Goal: Book appointment/travel/reservation: Book appointment/travel/reservation

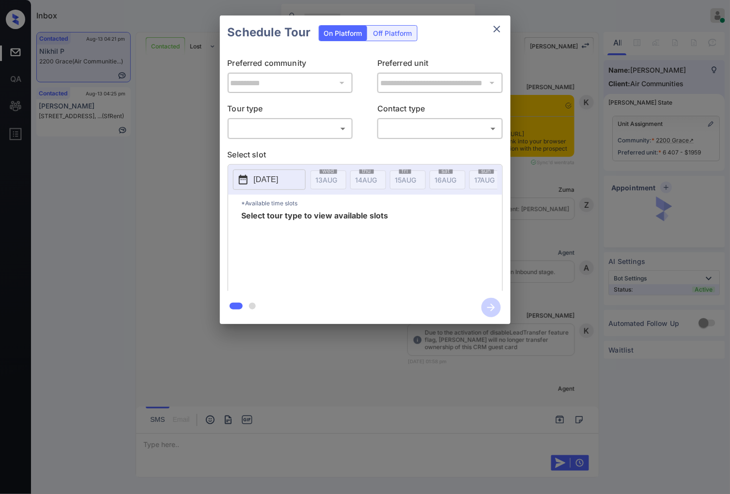
scroll to position [3676, 0]
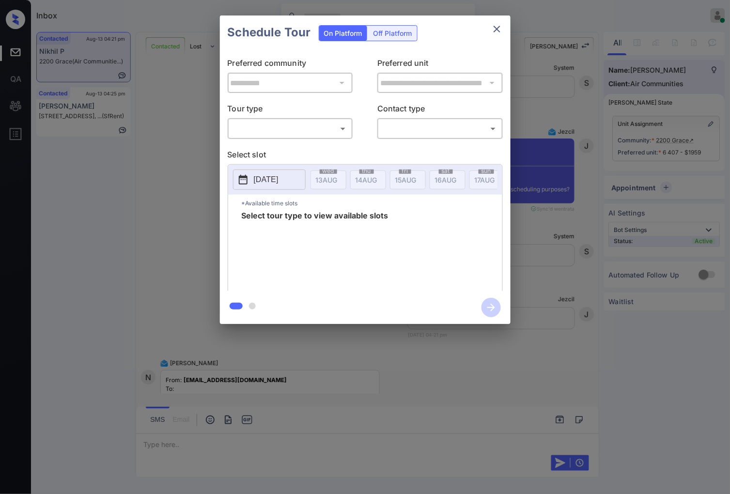
click at [340, 128] on body "Inbox Caroline Dacanay Online Set yourself offline Set yourself on break Profil…" at bounding box center [365, 247] width 730 height 494
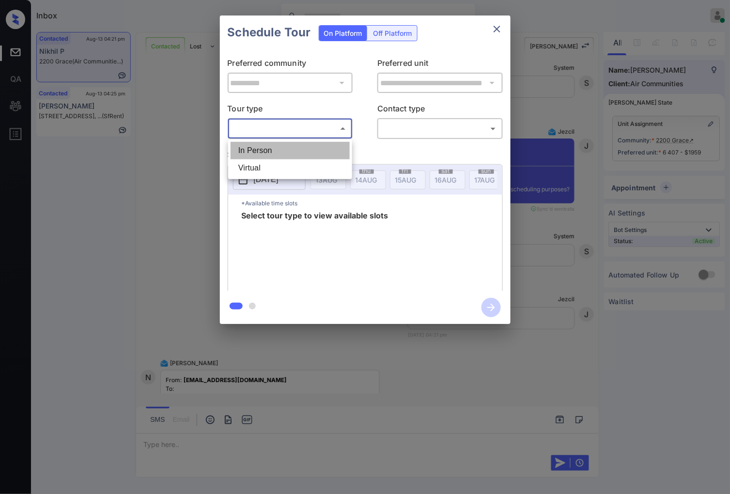
click at [337, 142] on li "In Person" at bounding box center [290, 150] width 119 height 17
type input "********"
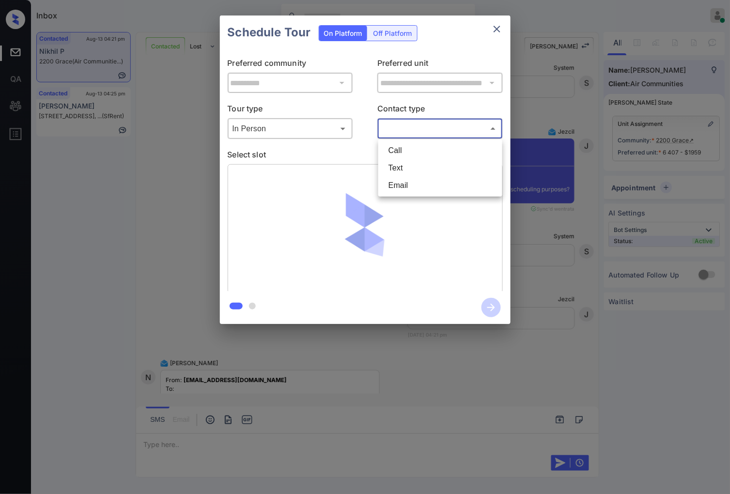
click at [405, 123] on body "Inbox Caroline Dacanay Online Set yourself offline Set yourself on break Profil…" at bounding box center [365, 247] width 730 height 494
click at [403, 161] on li "Text" at bounding box center [440, 167] width 119 height 17
type input "****"
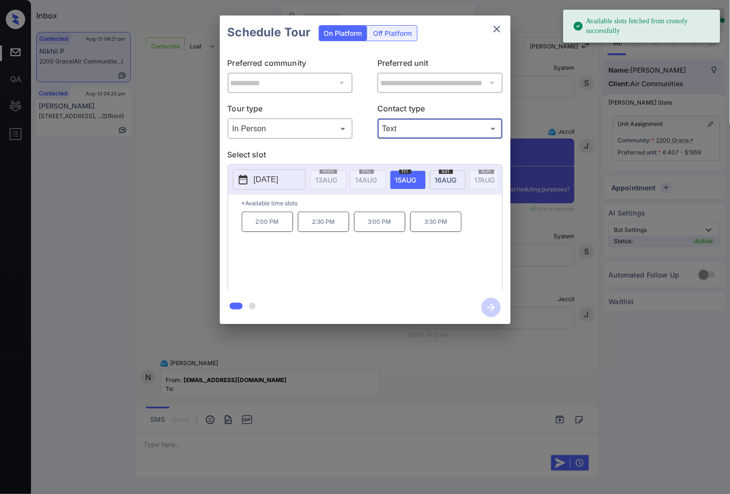
click at [279, 178] on p "[DATE]" at bounding box center [266, 180] width 25 height 12
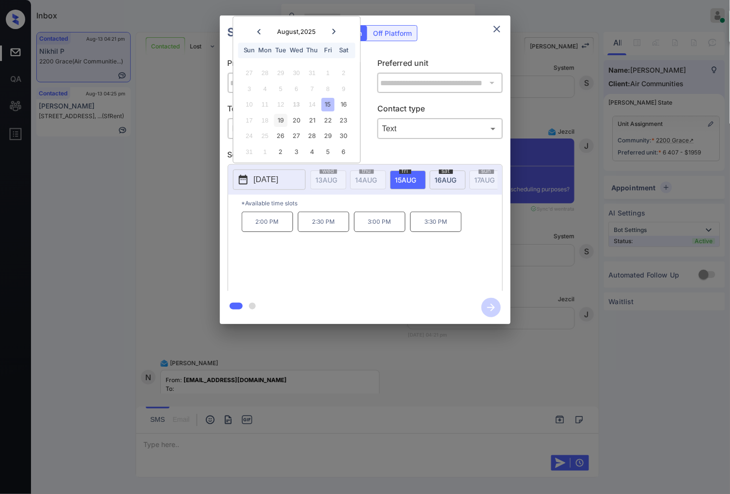
click at [282, 123] on div "19" at bounding box center [280, 120] width 13 height 13
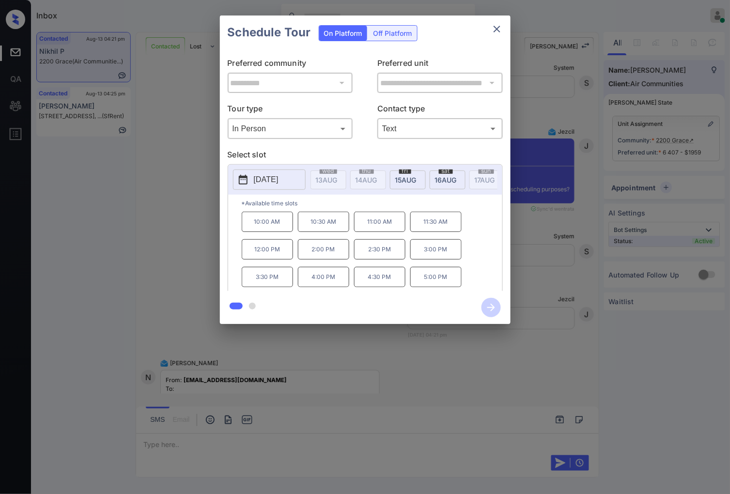
click at [556, 275] on div "**********" at bounding box center [365, 170] width 730 height 340
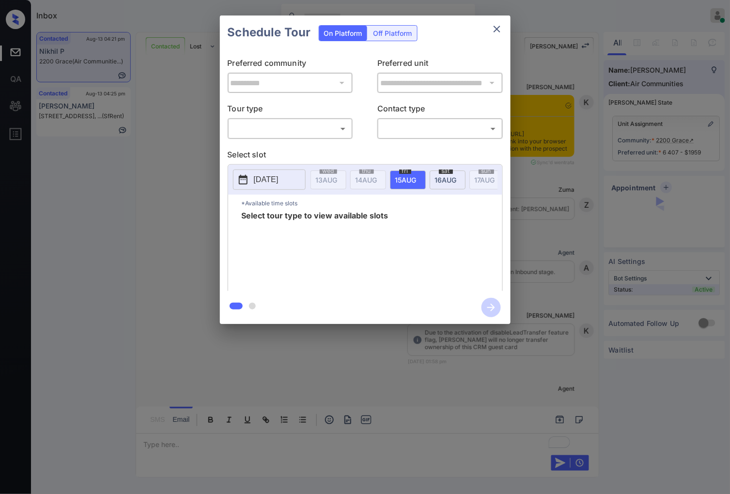
scroll to position [3596, 0]
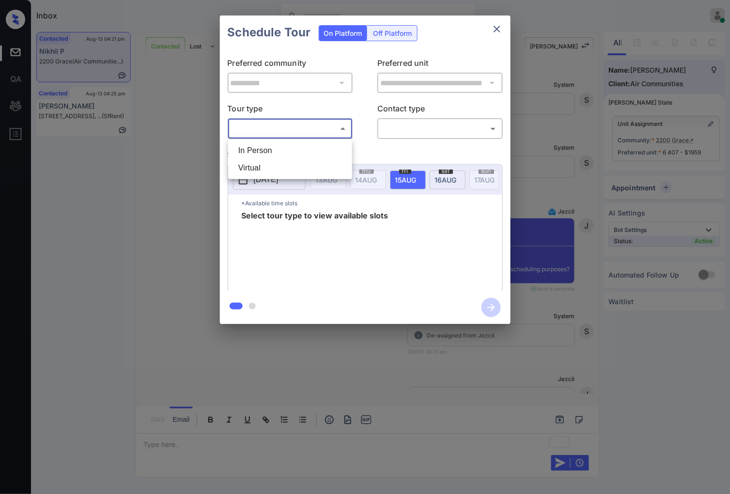
click at [273, 124] on body "Inbox Caroline Dacanay Online Set yourself offline Set yourself on break Profil…" at bounding box center [365, 247] width 730 height 494
click at [289, 152] on li "In Person" at bounding box center [290, 150] width 119 height 17
type input "********"
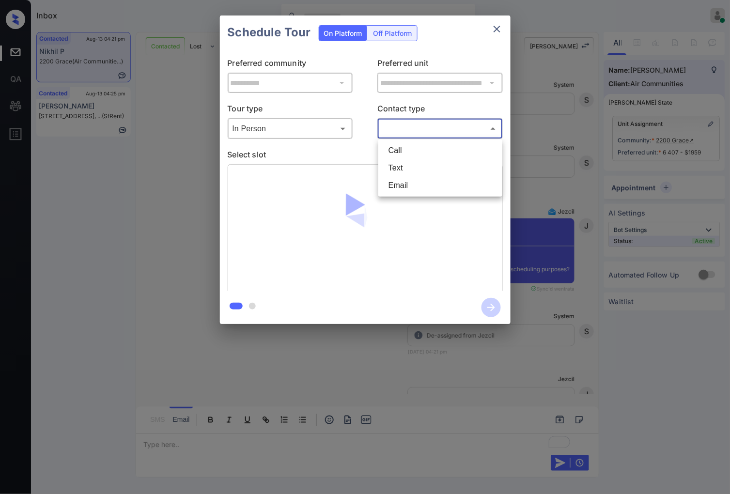
click at [443, 128] on body "Inbox Caroline Dacanay Online Set yourself offline Set yourself on break Profil…" at bounding box center [365, 247] width 730 height 494
click at [420, 168] on li "Text" at bounding box center [440, 167] width 119 height 17
type input "****"
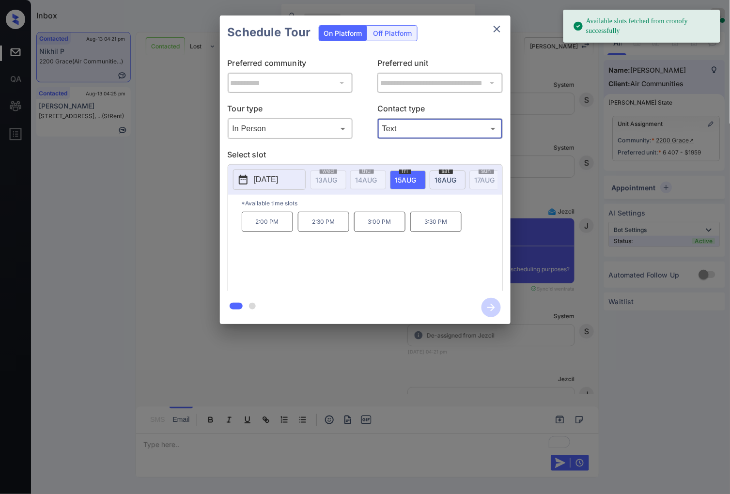
click at [278, 187] on button "[DATE]" at bounding box center [269, 180] width 73 height 20
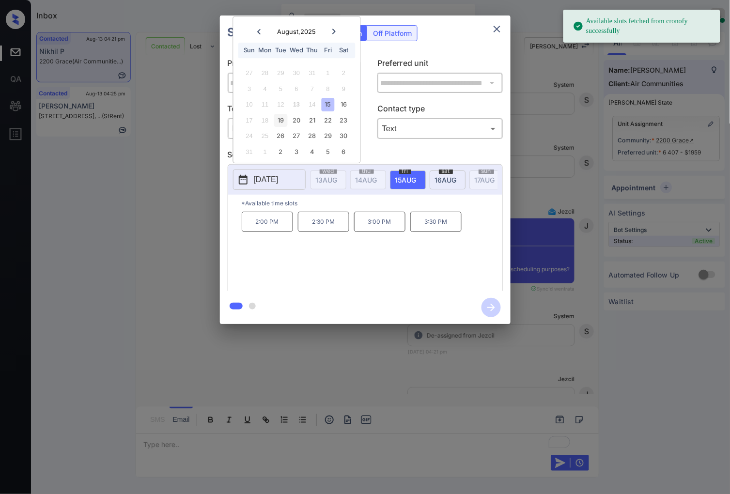
click at [280, 117] on div "19" at bounding box center [280, 120] width 13 height 13
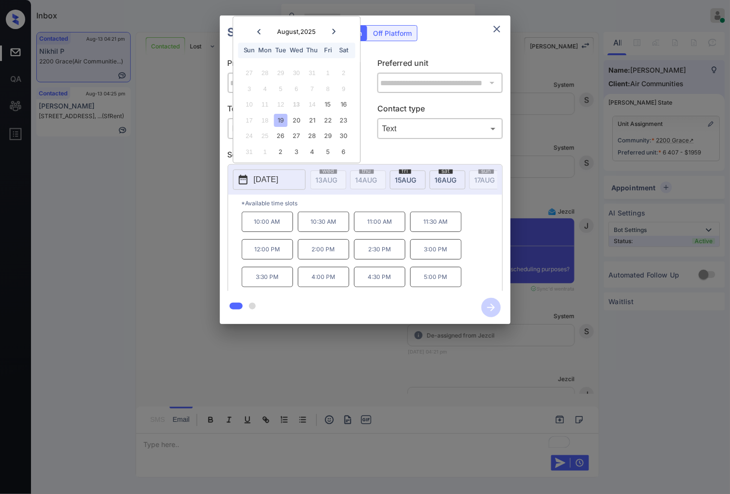
click at [342, 260] on p "2:00 PM" at bounding box center [323, 249] width 51 height 20
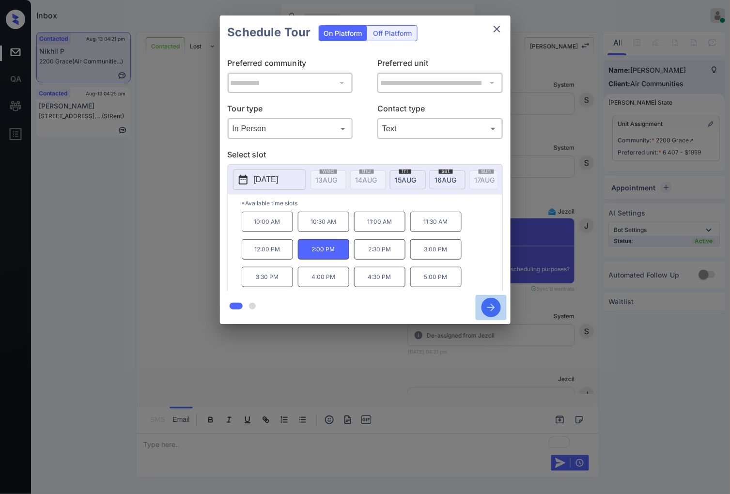
click at [492, 307] on icon "button" at bounding box center [491, 308] width 8 height 8
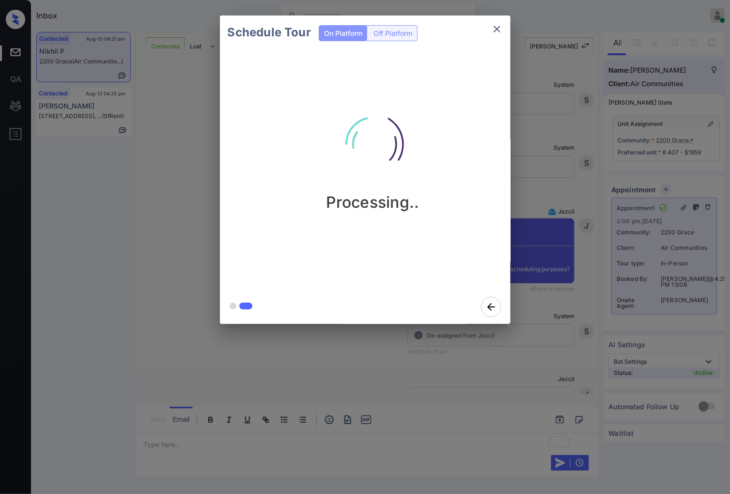
click at [544, 331] on div "Schedule Tour On Platform Off Platform Processing.." at bounding box center [365, 170] width 730 height 340
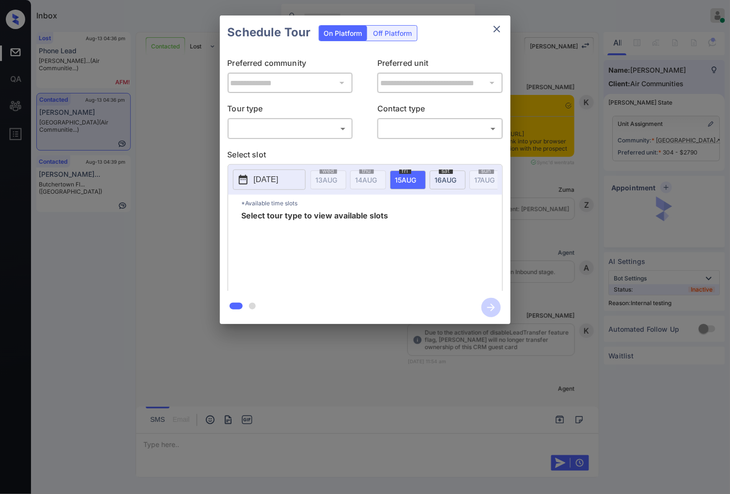
scroll to position [4450, 0]
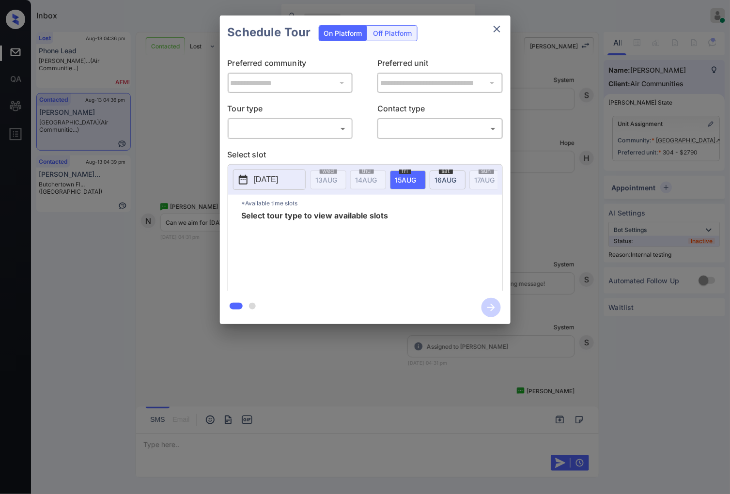
click at [319, 124] on body "Inbox [PERSON_NAME] Online Set yourself offline Set yourself on break Profile S…" at bounding box center [365, 247] width 730 height 494
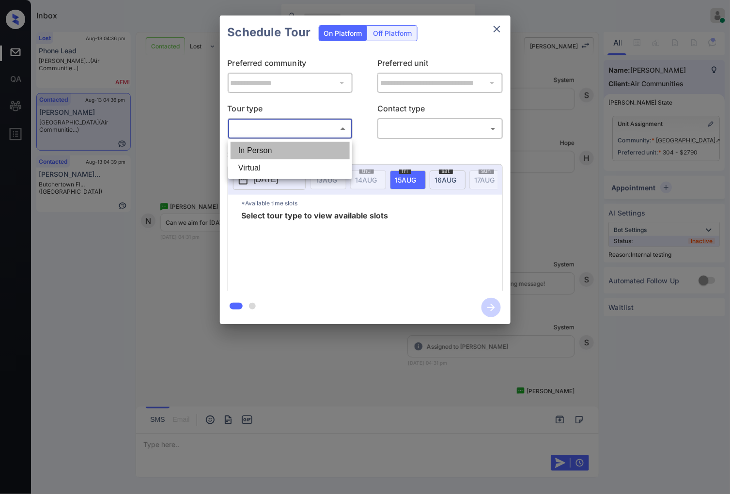
click at [340, 146] on li "In Person" at bounding box center [290, 150] width 119 height 17
type input "********"
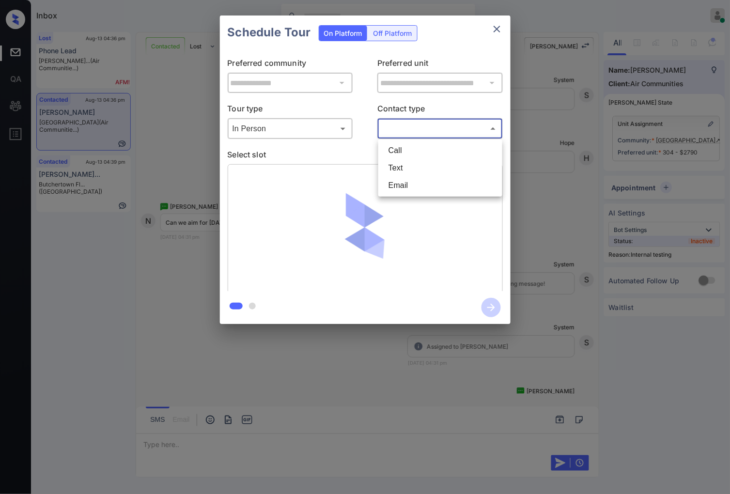
drag, startPoint x: 434, startPoint y: 129, endPoint x: 434, endPoint y: 137, distance: 7.8
click at [434, 128] on body "Inbox [PERSON_NAME] Online Set yourself offline Set yourself on break Profile S…" at bounding box center [365, 247] width 730 height 494
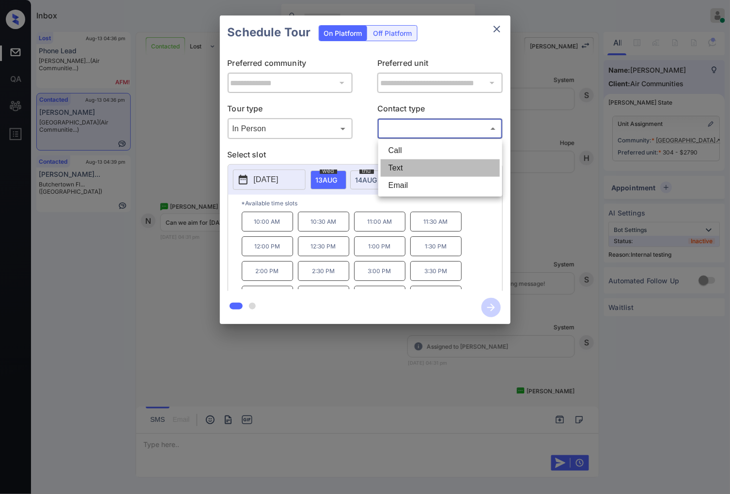
click at [430, 170] on li "Text" at bounding box center [440, 167] width 119 height 17
type input "****"
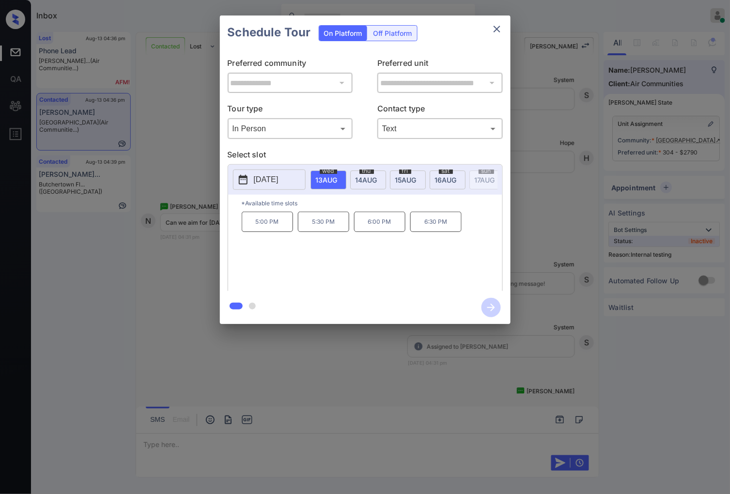
click at [338, 182] on span "[DATE]" at bounding box center [327, 180] width 22 height 8
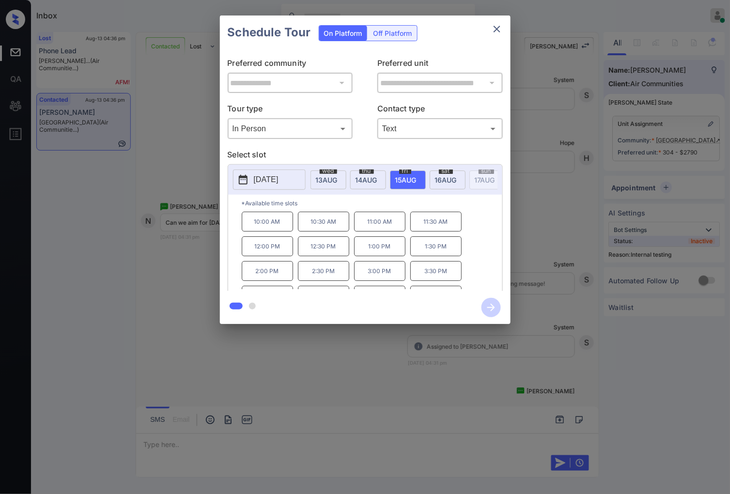
scroll to position [41, 0]
click at [287, 378] on div at bounding box center [365, 247] width 730 height 494
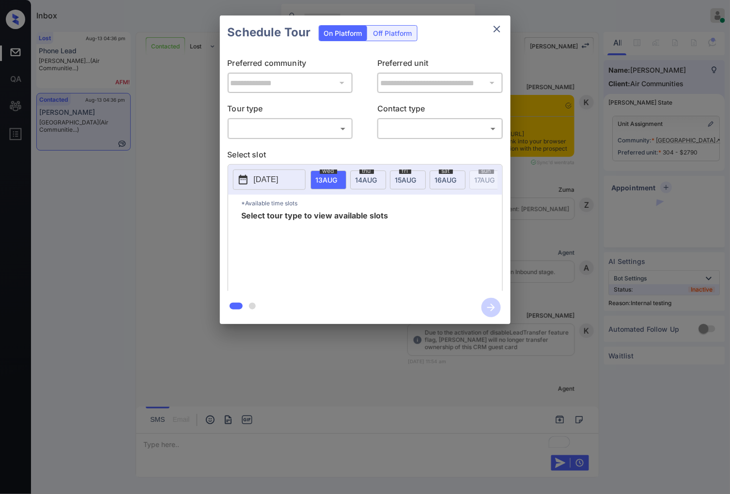
scroll to position [4891, 0]
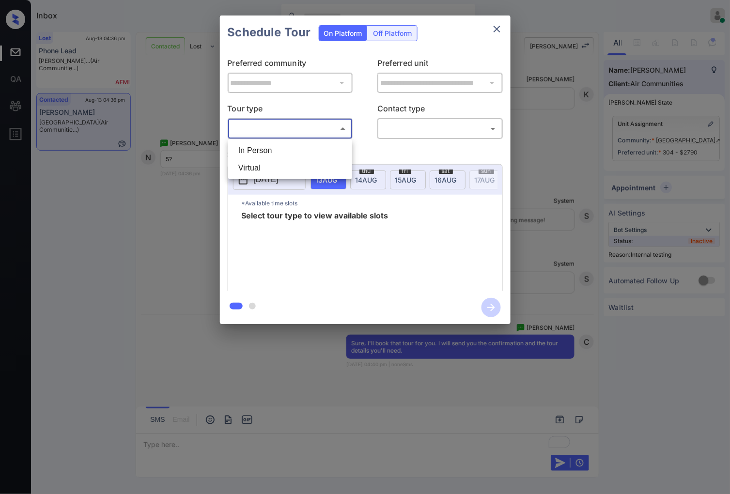
click at [266, 126] on body "Inbox Caroline Dacanay Online Set yourself offline Set yourself on break Profil…" at bounding box center [365, 247] width 730 height 494
click at [277, 153] on li "In Person" at bounding box center [290, 150] width 119 height 17
type input "********"
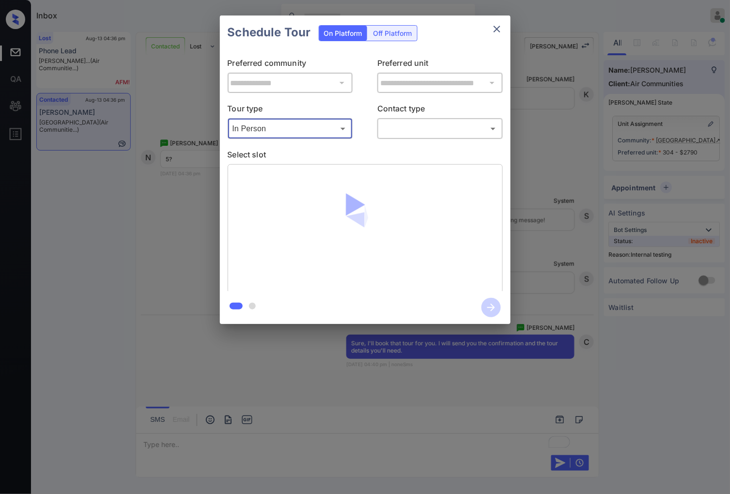
click at [441, 127] on body "Inbox Caroline Dacanay Online Set yourself offline Set yourself on break Profil…" at bounding box center [365, 247] width 730 height 494
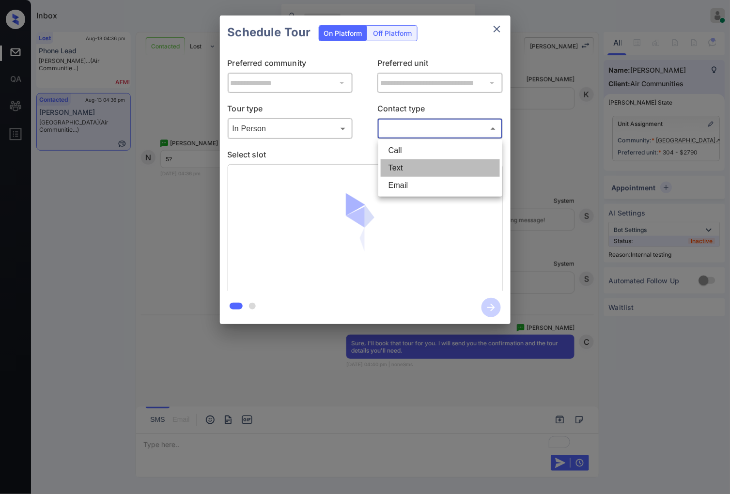
click at [422, 168] on li "Text" at bounding box center [440, 167] width 119 height 17
type input "****"
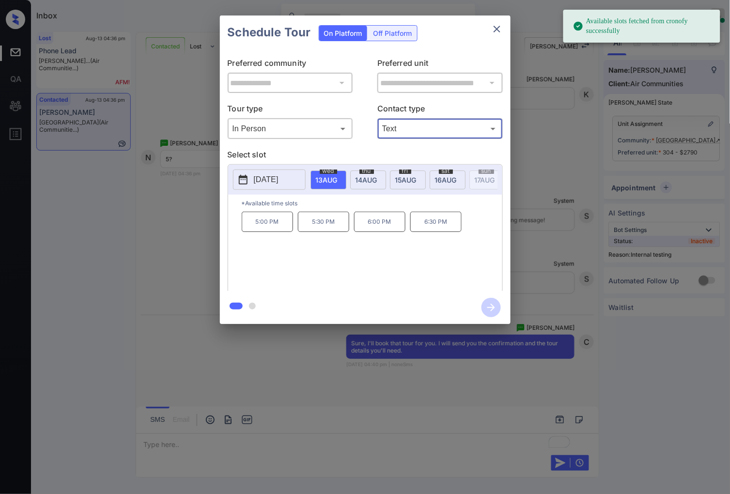
click at [338, 176] on span "[DATE]" at bounding box center [327, 180] width 22 height 8
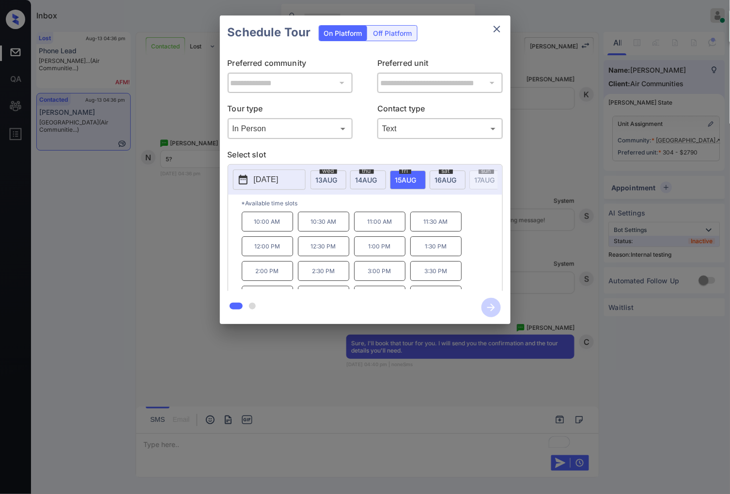
scroll to position [41, 0]
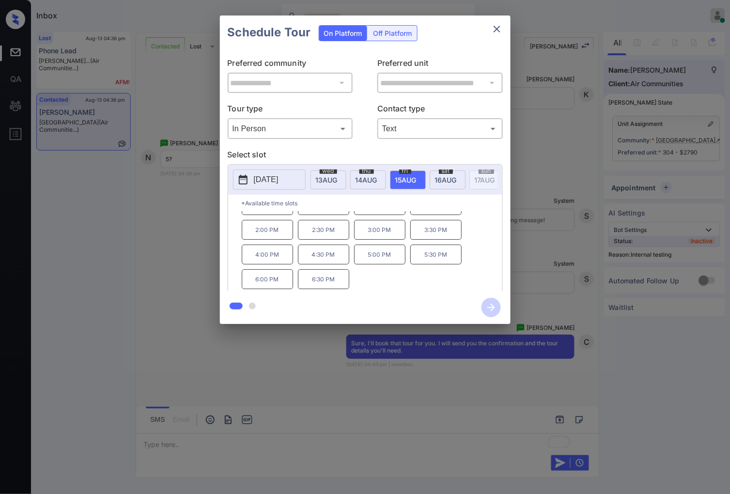
click at [390, 262] on p "5:00 PM" at bounding box center [379, 255] width 51 height 20
click at [492, 303] on icon "button" at bounding box center [491, 307] width 19 height 19
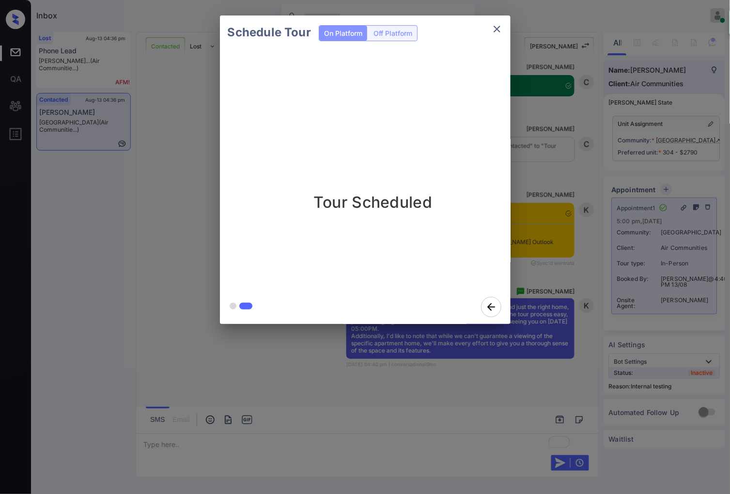
scroll to position [5427, 0]
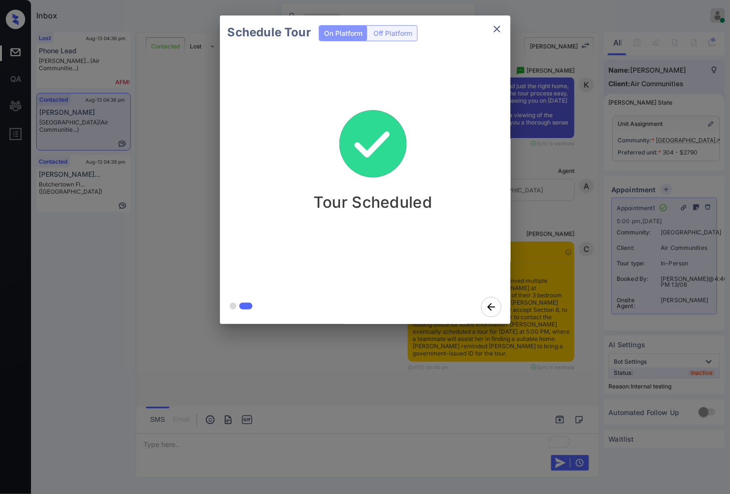
click at [583, 342] on div at bounding box center [365, 247] width 730 height 494
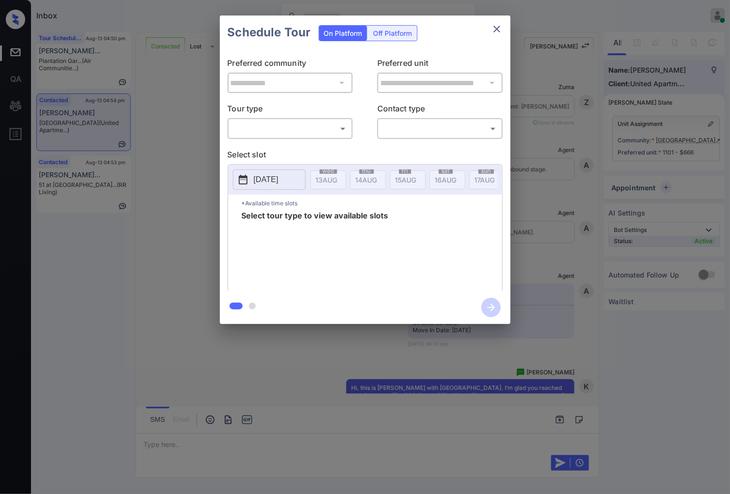
scroll to position [1270, 0]
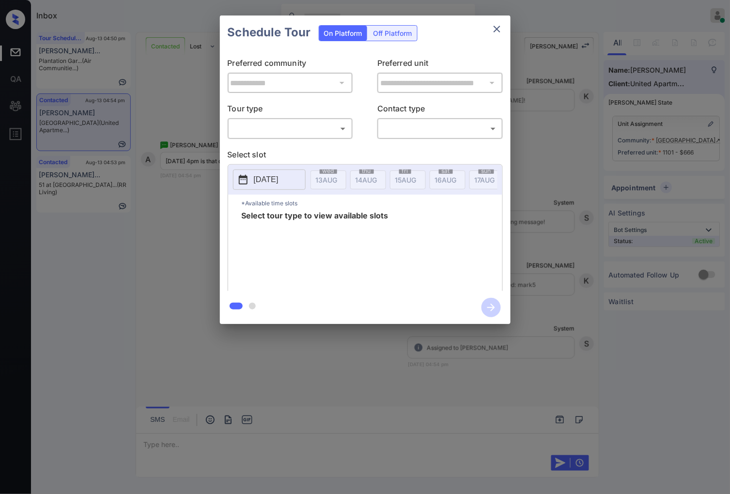
click at [263, 122] on body "Inbox Caroline Dacanay Online Set yourself offline Set yourself on break Profil…" at bounding box center [365, 247] width 730 height 494
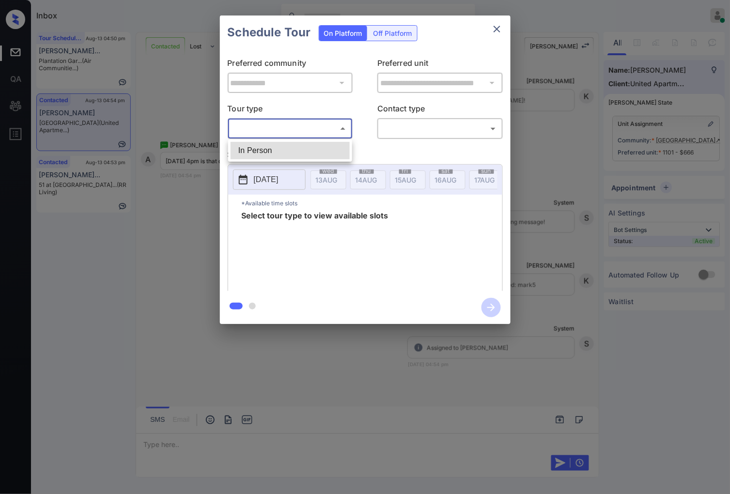
click at [270, 148] on li "In Person" at bounding box center [290, 150] width 119 height 17
type input "********"
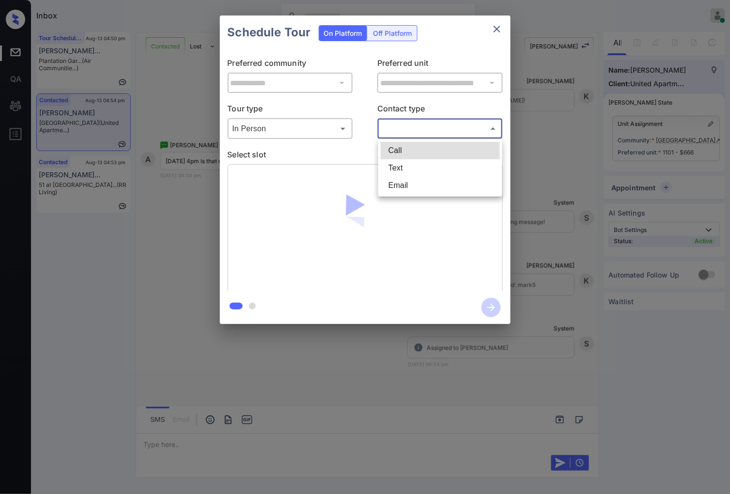
click at [426, 126] on body "Inbox Caroline Dacanay Online Set yourself offline Set yourself on break Profil…" at bounding box center [365, 247] width 730 height 494
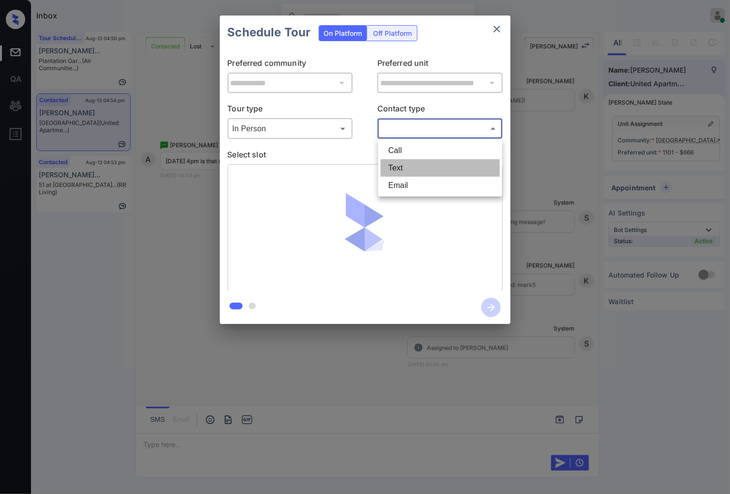
click at [431, 175] on li "Text" at bounding box center [440, 167] width 119 height 17
type input "****"
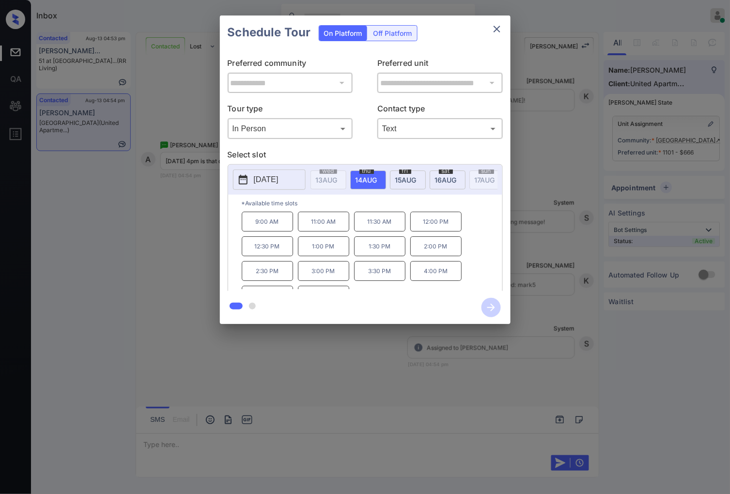
click at [247, 385] on div at bounding box center [365, 247] width 730 height 494
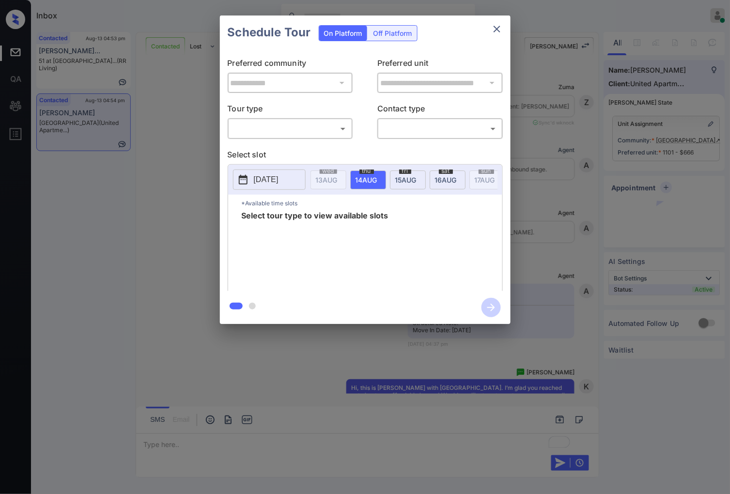
scroll to position [246, 0]
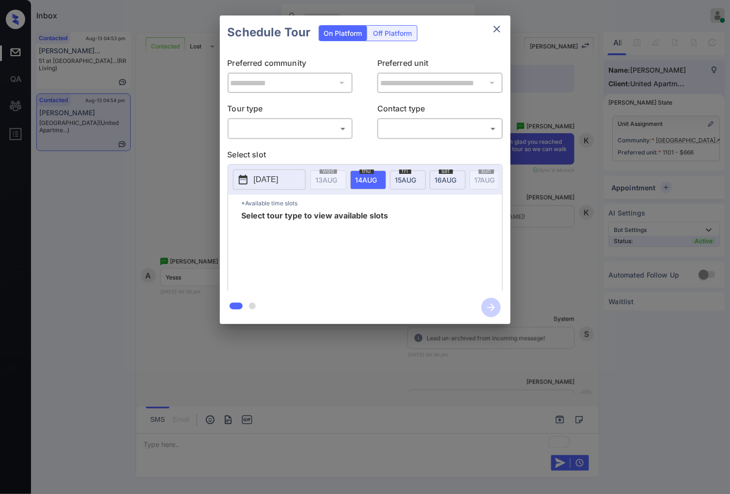
click at [325, 132] on body "Inbox [PERSON_NAME] Online Set yourself offline Set yourself on break Profile S…" at bounding box center [365, 247] width 730 height 494
click at [315, 150] on li "In Person" at bounding box center [290, 150] width 119 height 17
type input "********"
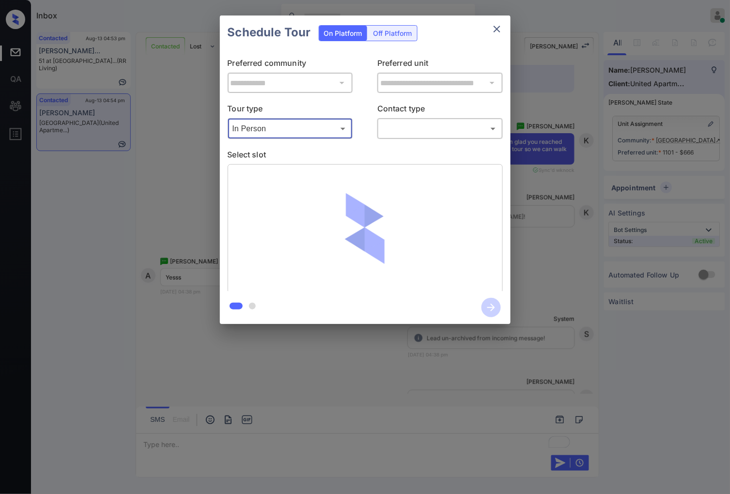
click at [399, 129] on body "Inbox Caroline Dacanay Online Set yourself offline Set yourself on break Profil…" at bounding box center [365, 247] width 730 height 494
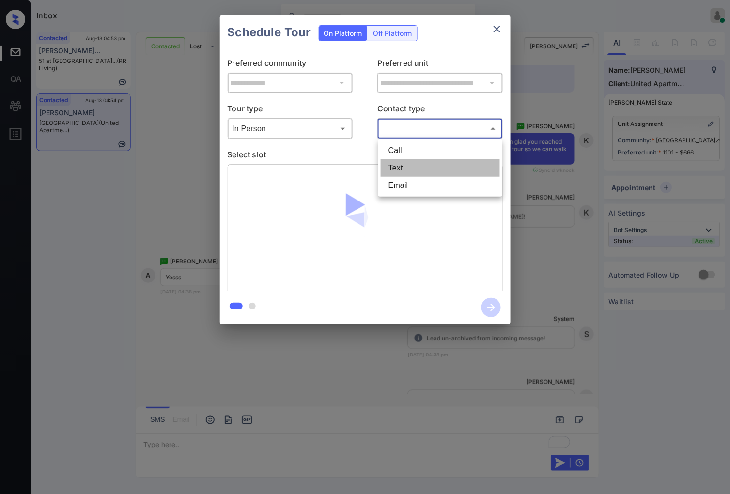
click at [405, 165] on li "Text" at bounding box center [440, 167] width 119 height 17
type input "****"
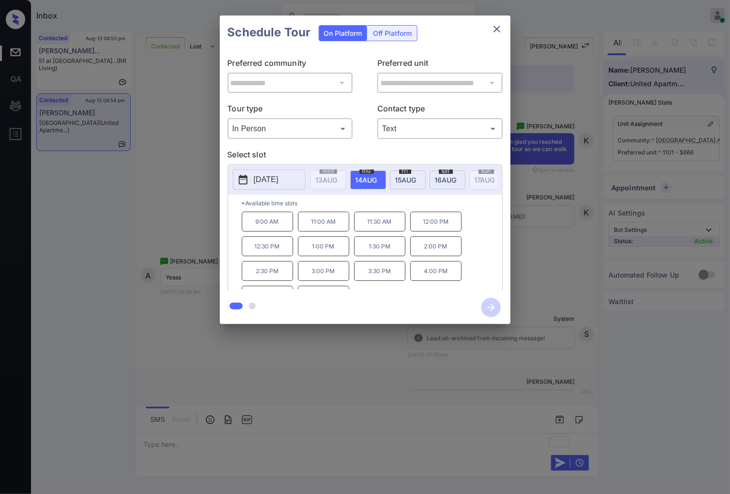
click at [429, 276] on p "4:00 PM" at bounding box center [435, 271] width 51 height 20
click at [489, 305] on icon "button" at bounding box center [491, 307] width 19 height 19
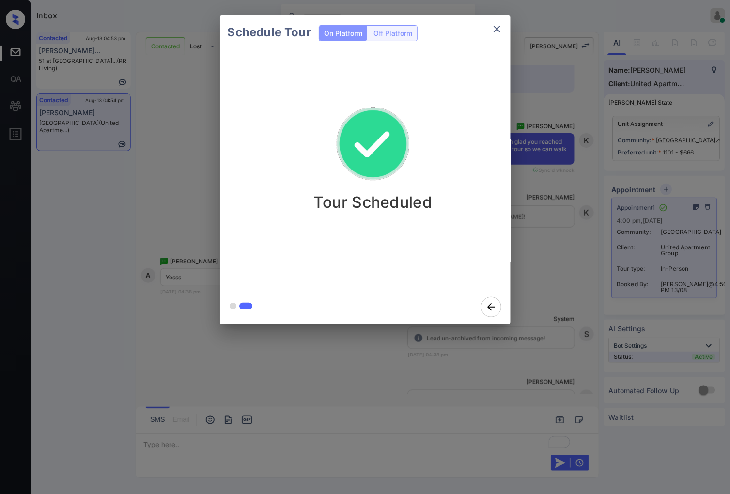
click at [517, 351] on div at bounding box center [365, 247] width 730 height 494
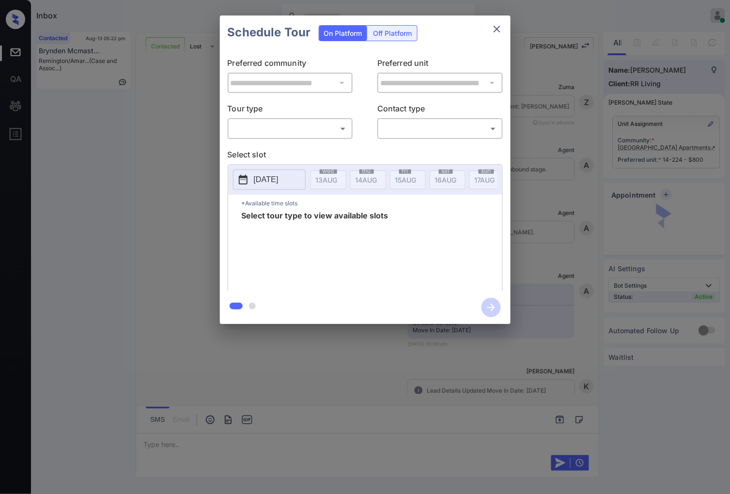
scroll to position [2539, 0]
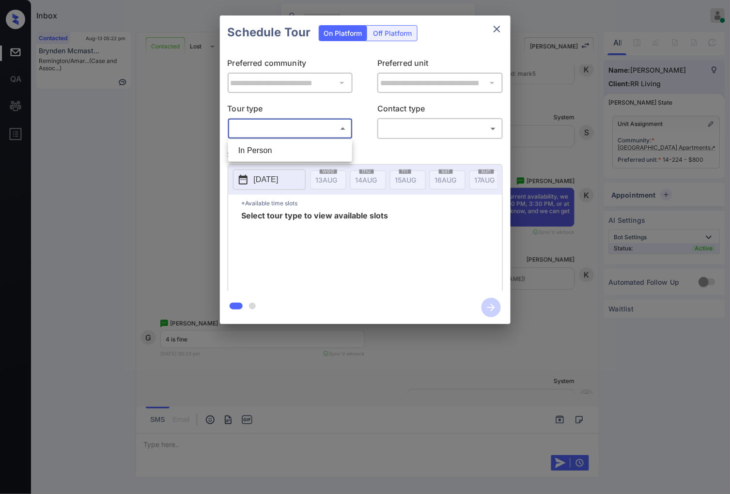
click at [321, 126] on body "Inbox Caroline Dacanay Online Set yourself offline Set yourself on break Profil…" at bounding box center [365, 247] width 730 height 494
click at [322, 158] on li "In Person" at bounding box center [290, 150] width 119 height 17
type input "********"
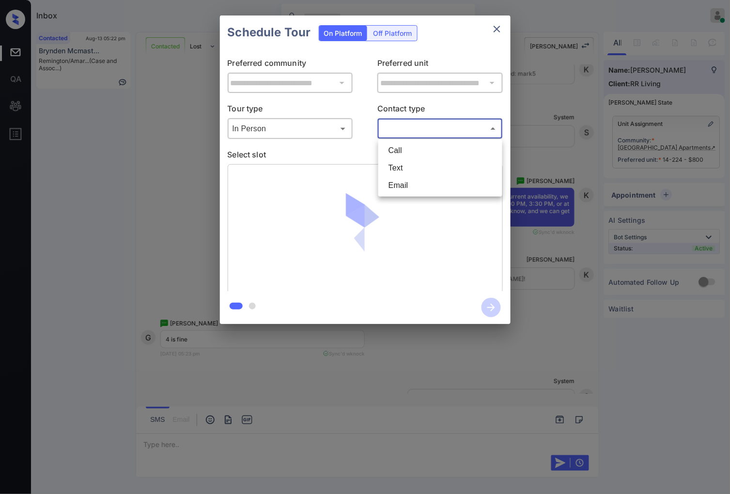
drag, startPoint x: 422, startPoint y: 126, endPoint x: 424, endPoint y: 188, distance: 61.6
click at [423, 126] on body "Inbox Caroline Dacanay Online Set yourself offline Set yourself on break Profil…" at bounding box center [365, 247] width 730 height 494
click at [426, 160] on li "Text" at bounding box center [440, 167] width 119 height 17
type input "****"
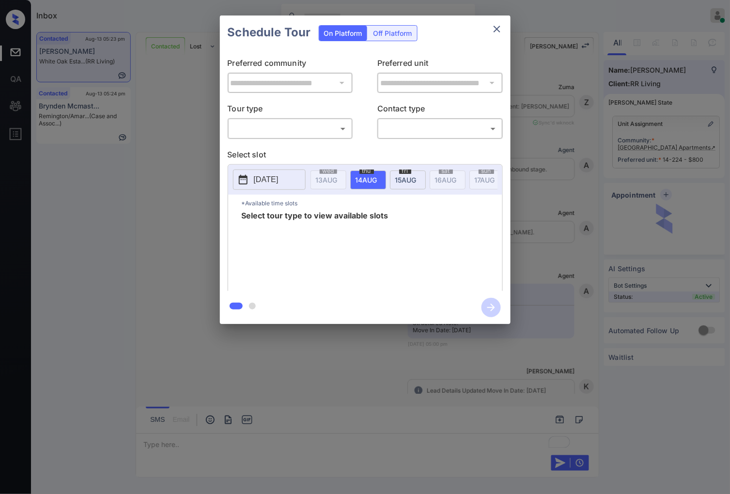
scroll to position [2657, 0]
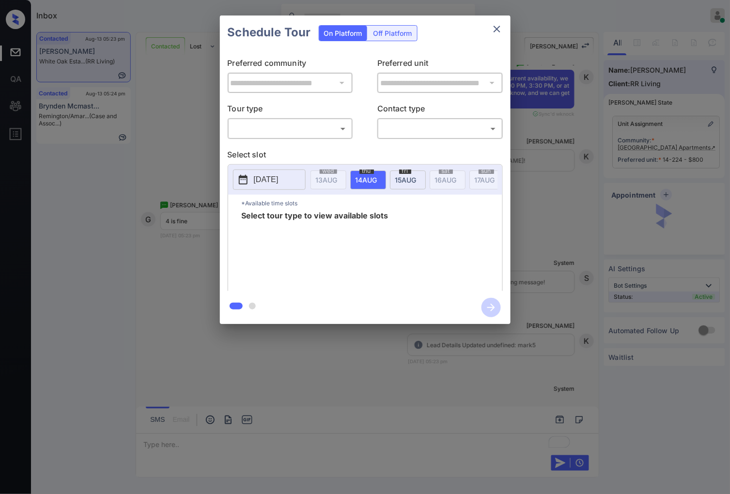
click at [277, 128] on body "Inbox Caroline Dacanay Online Set yourself offline Set yourself on break Profil…" at bounding box center [365, 247] width 730 height 494
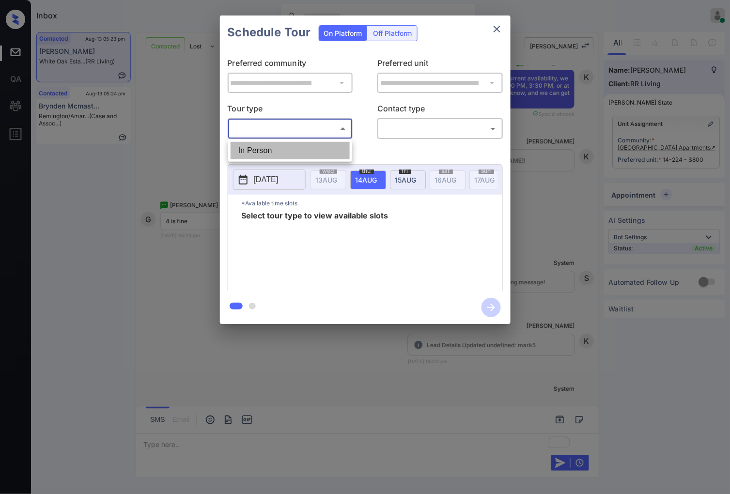
click at [285, 147] on li "In Person" at bounding box center [290, 150] width 119 height 17
type input "********"
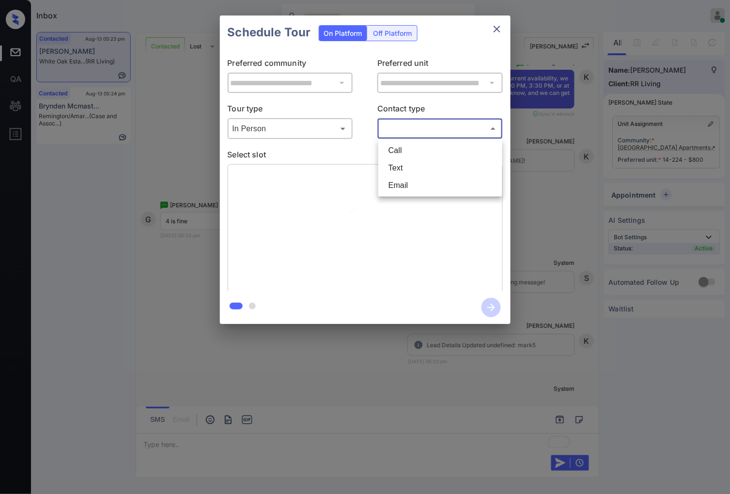
click at [399, 127] on body "Inbox Caroline Dacanay Online Set yourself offline Set yourself on break Profil…" at bounding box center [365, 247] width 730 height 494
click at [422, 165] on li "Text" at bounding box center [440, 167] width 119 height 17
type input "****"
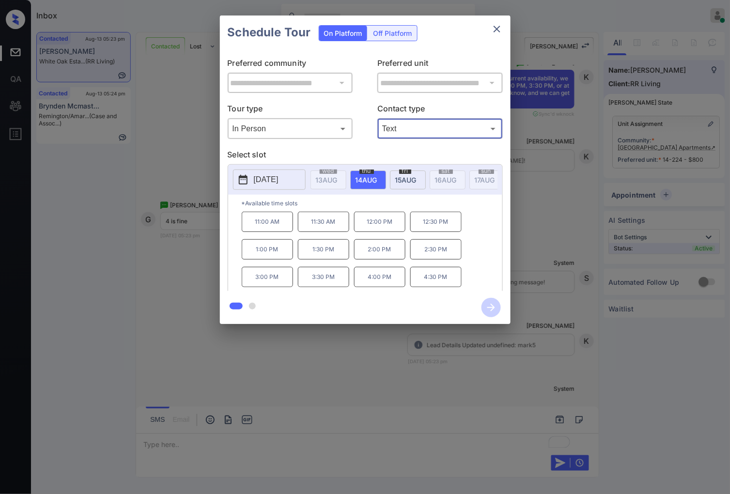
click at [370, 274] on p "4:00 PM" at bounding box center [379, 277] width 51 height 20
click at [494, 312] on icon "button" at bounding box center [491, 307] width 19 height 19
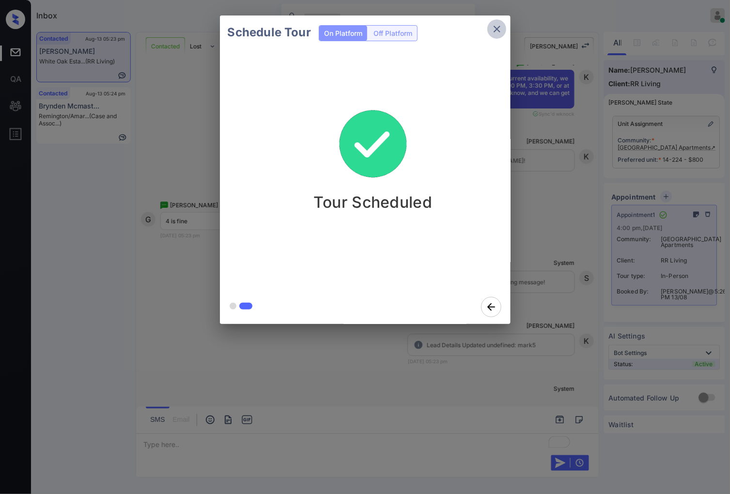
click at [504, 31] on button "close" at bounding box center [496, 28] width 19 height 19
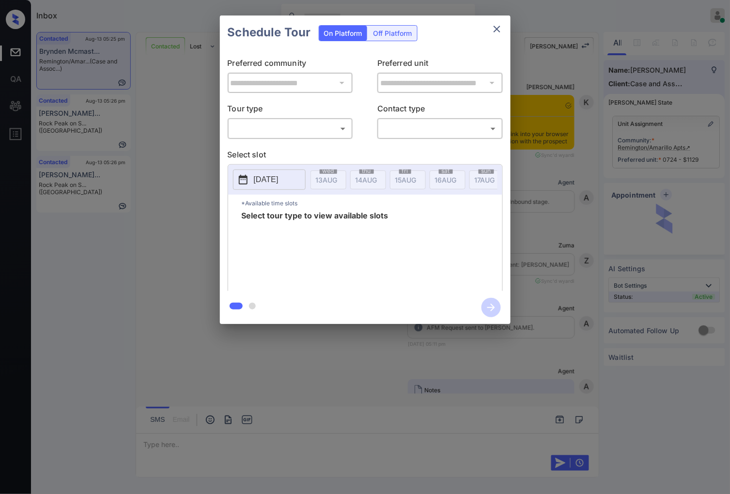
scroll to position [1737, 0]
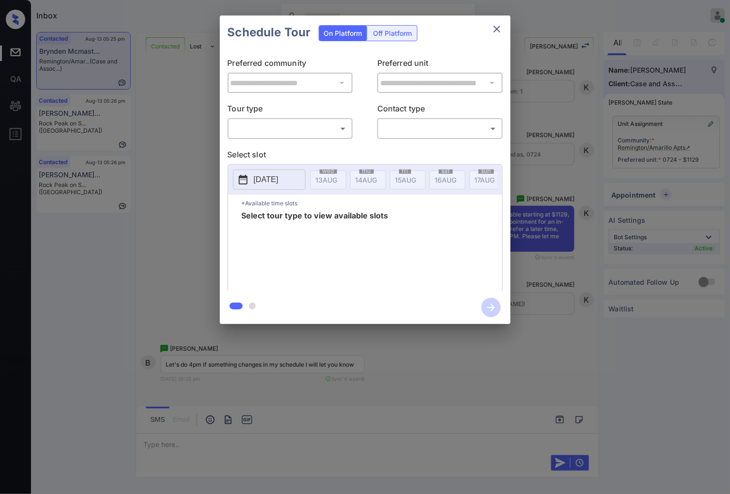
click at [298, 128] on body "Inbox Caroline Dacanay Online Set yourself offline Set yourself on break Profil…" at bounding box center [365, 247] width 730 height 494
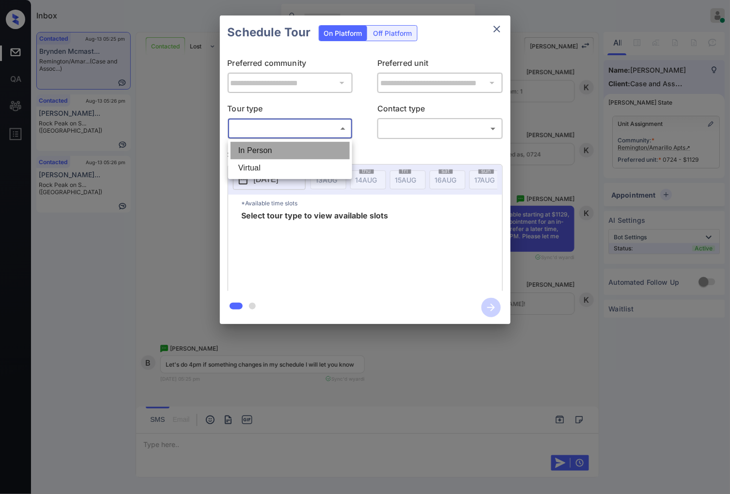
click at [304, 154] on li "In Person" at bounding box center [290, 150] width 119 height 17
type input "********"
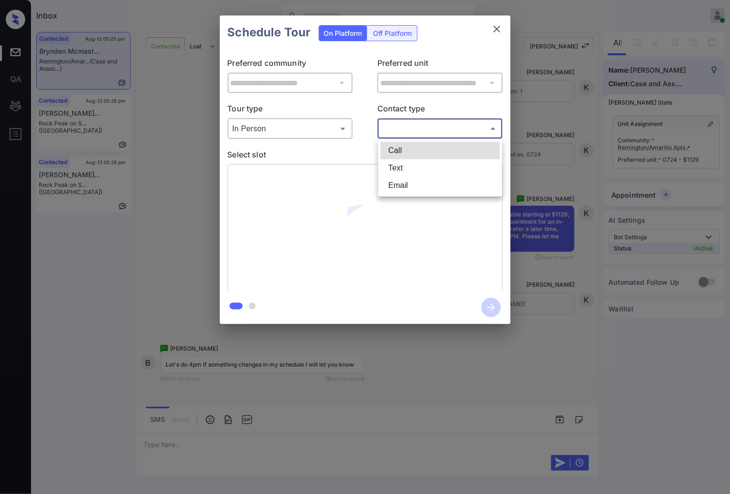
click at [426, 132] on body "Inbox Caroline Dacanay Online Set yourself offline Set yourself on break Profil…" at bounding box center [365, 247] width 730 height 494
click at [431, 168] on li "Text" at bounding box center [440, 167] width 119 height 17
type input "****"
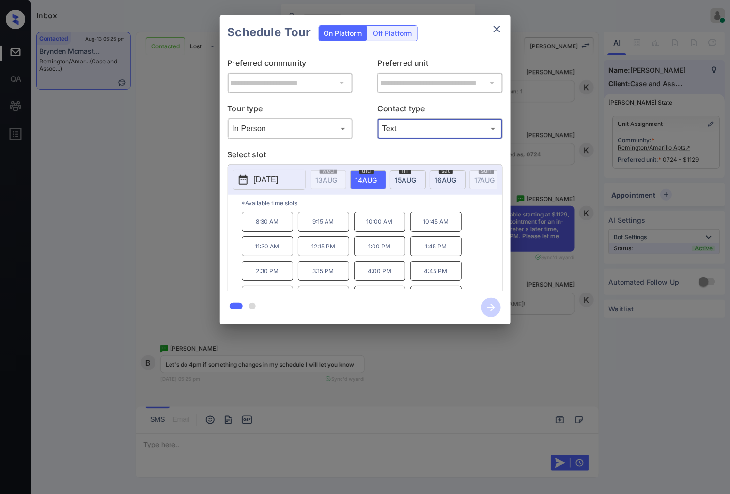
scroll to position [54, 0]
click at [443, 390] on div at bounding box center [365, 247] width 730 height 494
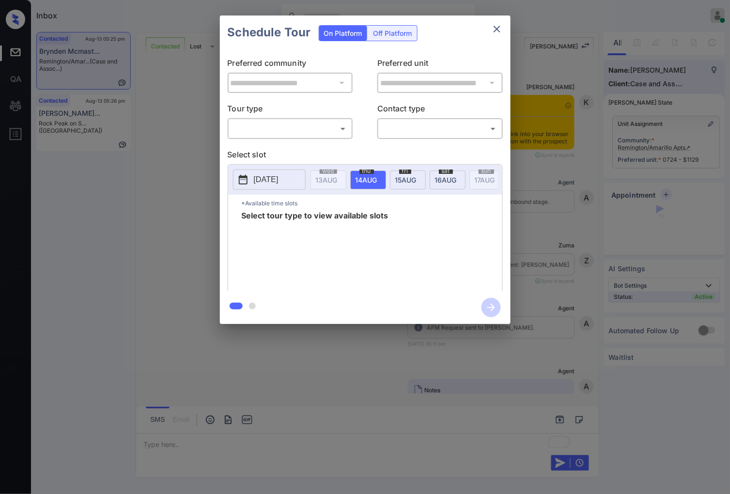
scroll to position [1964, 0]
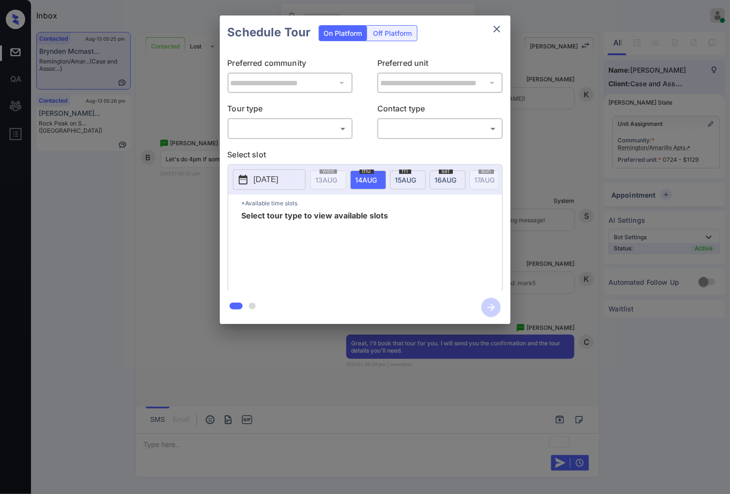
click at [260, 119] on div "​ ​" at bounding box center [291, 128] width 126 height 21
click at [280, 125] on body "Inbox Caroline Dacanay Online Set yourself offline Set yourself on break Profil…" at bounding box center [365, 247] width 730 height 494
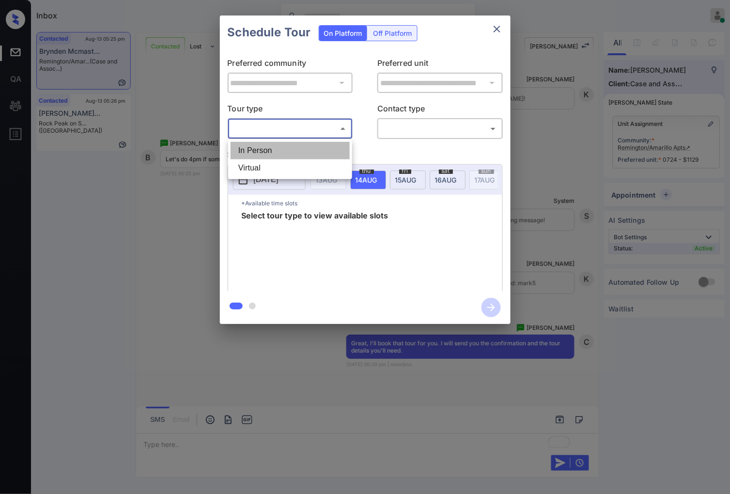
drag, startPoint x: 288, startPoint y: 154, endPoint x: 454, endPoint y: 140, distance: 166.3
click at [291, 154] on li "In Person" at bounding box center [290, 150] width 119 height 17
type input "********"
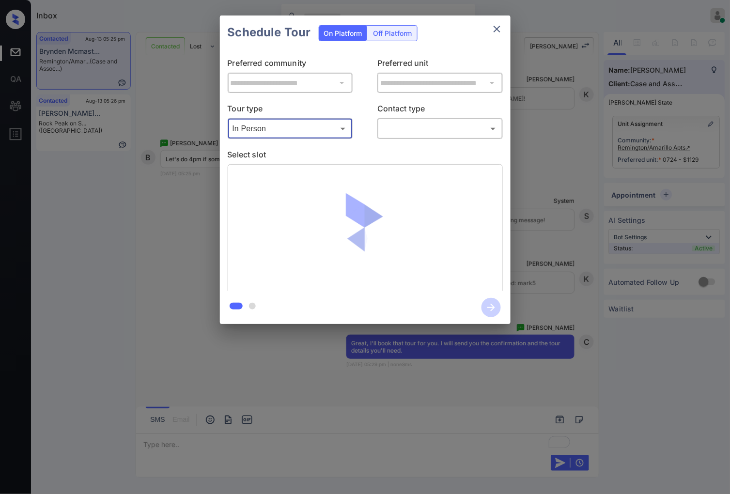
click at [434, 130] on body "Inbox Caroline Dacanay Online Set yourself offline Set yourself on break Profil…" at bounding box center [365, 247] width 730 height 494
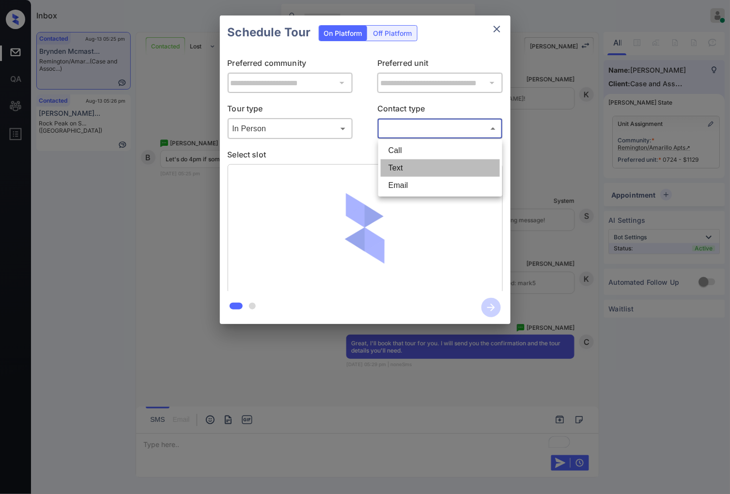
click at [442, 170] on li "Text" at bounding box center [440, 167] width 119 height 17
type input "****"
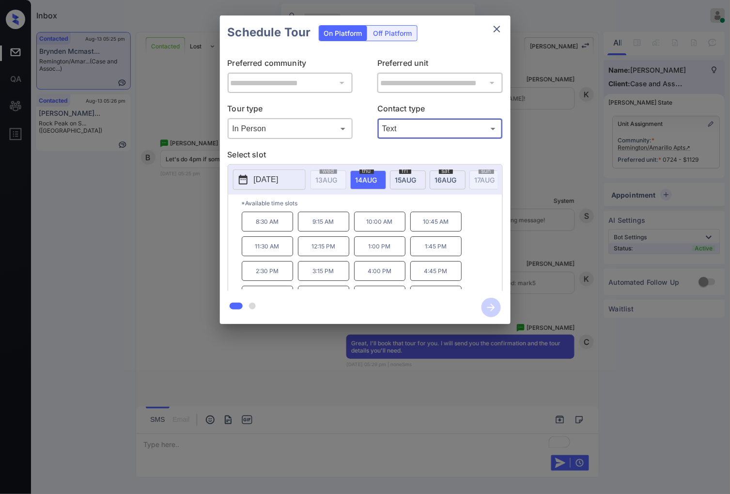
click at [390, 280] on p "4:00 PM" at bounding box center [379, 271] width 51 height 20
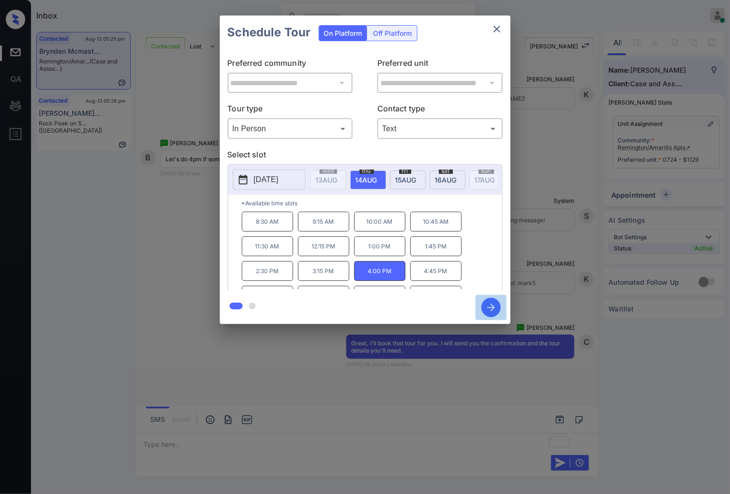
click at [490, 301] on icon "button" at bounding box center [491, 307] width 19 height 19
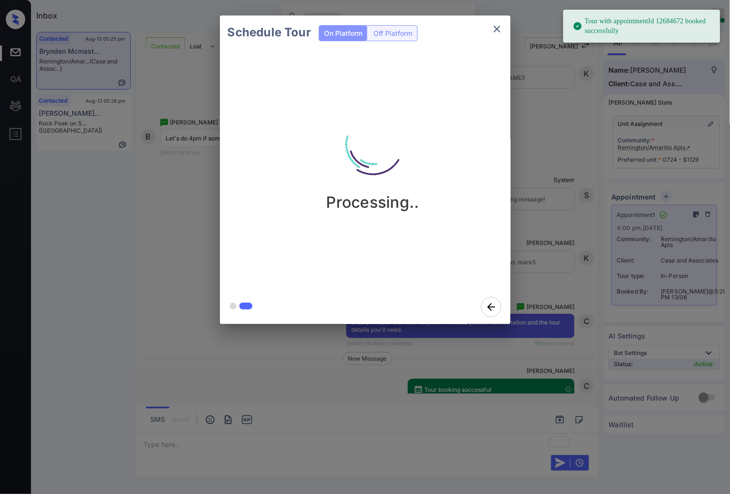
click at [536, 338] on div "Schedule Tour On Platform Off Platform Processing.." at bounding box center [365, 170] width 730 height 340
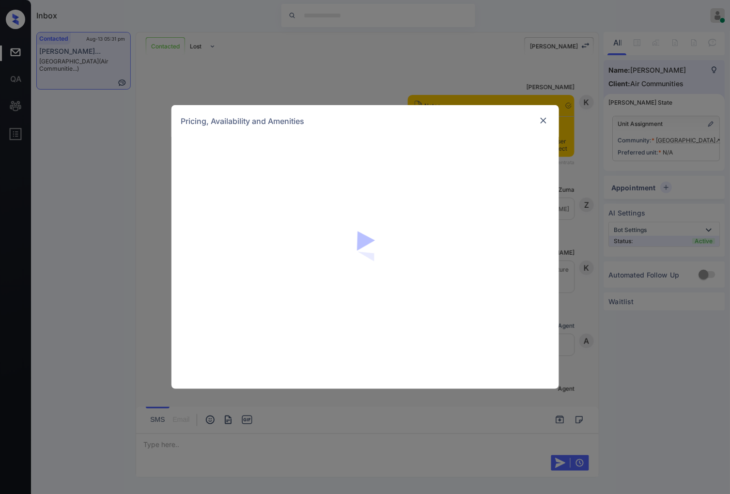
scroll to position [1064, 0]
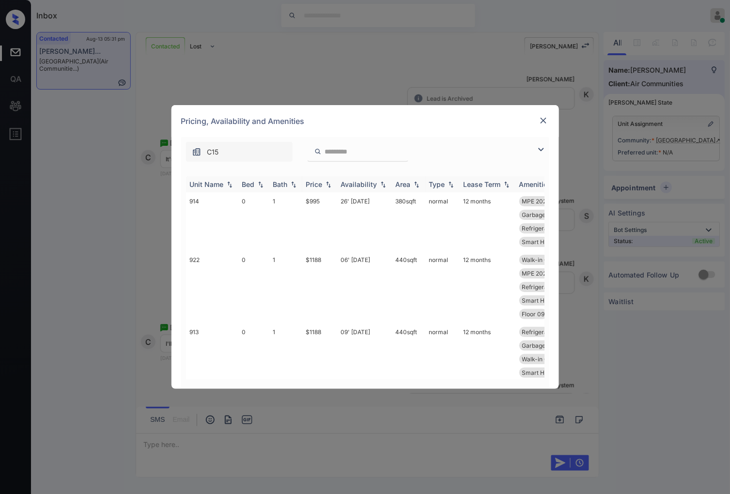
click at [328, 181] on img at bounding box center [329, 184] width 10 height 7
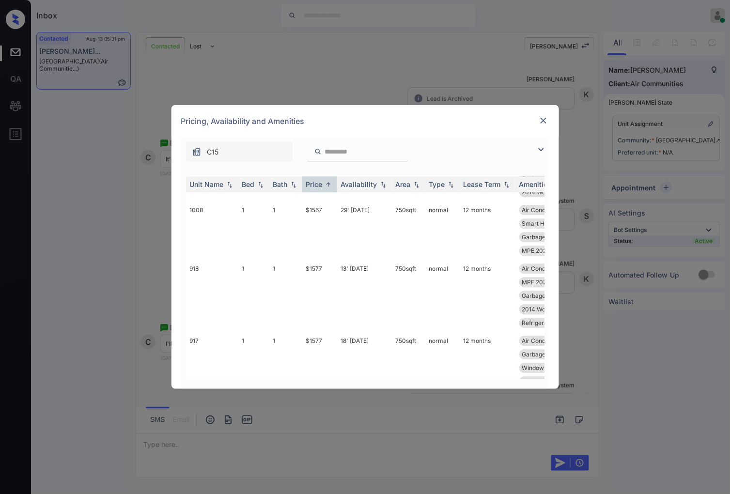
scroll to position [2635, 0]
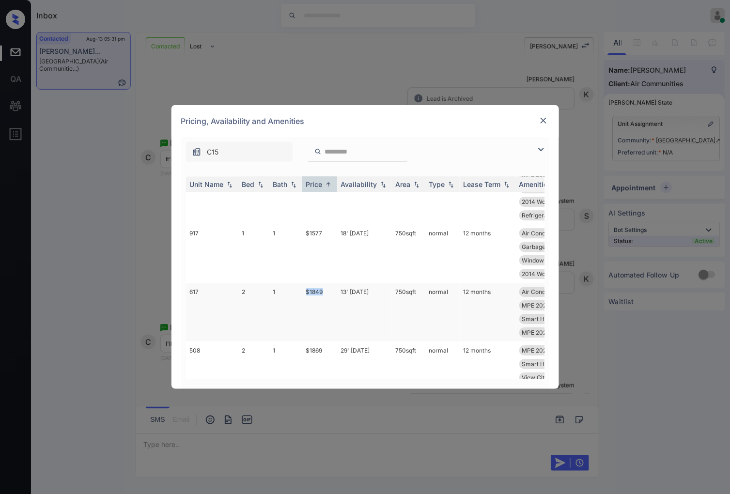
drag, startPoint x: 328, startPoint y: 302, endPoint x: 304, endPoint y: 299, distance: 23.6
click at [304, 299] on td "$1849" at bounding box center [319, 312] width 35 height 59
drag, startPoint x: 309, startPoint y: 299, endPoint x: 340, endPoint y: 314, distance: 34.7
copy td "$1849"
click at [535, 118] on div "Pricing, Availability and Amenities" at bounding box center [366, 121] width 388 height 32
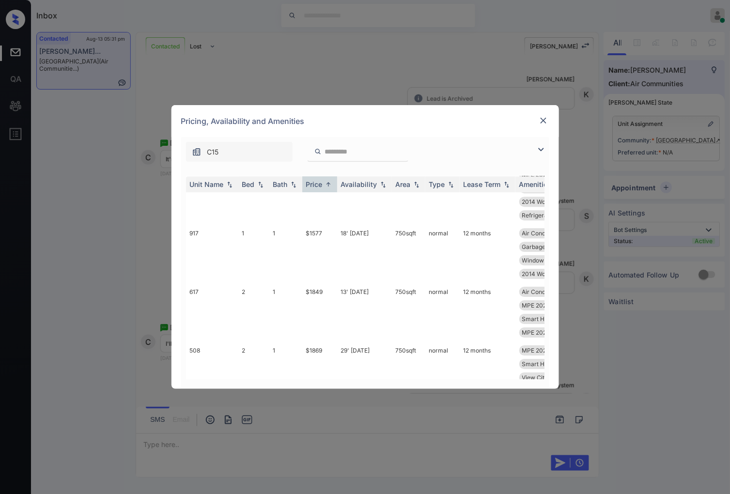
click at [545, 119] on img at bounding box center [544, 121] width 10 height 10
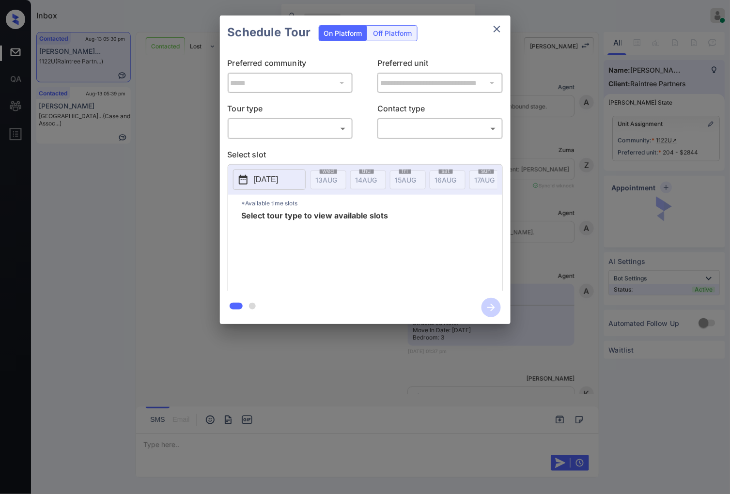
scroll to position [983, 0]
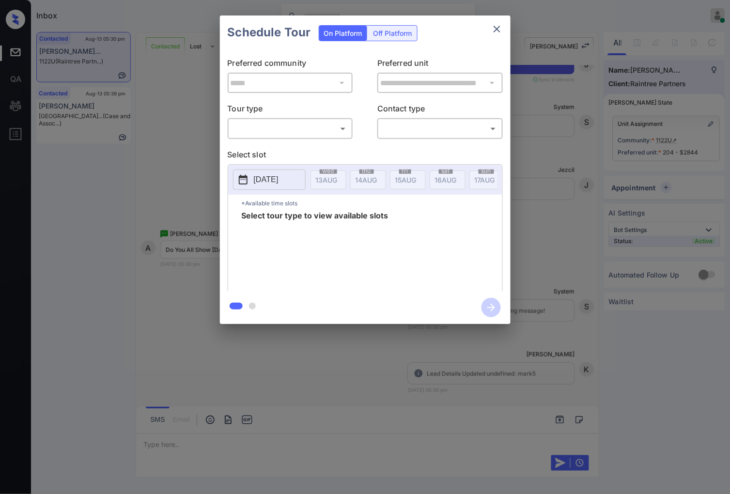
click at [273, 129] on body "Inbox [PERSON_NAME] Online Set yourself offline Set yourself on break Profile S…" at bounding box center [365, 247] width 730 height 494
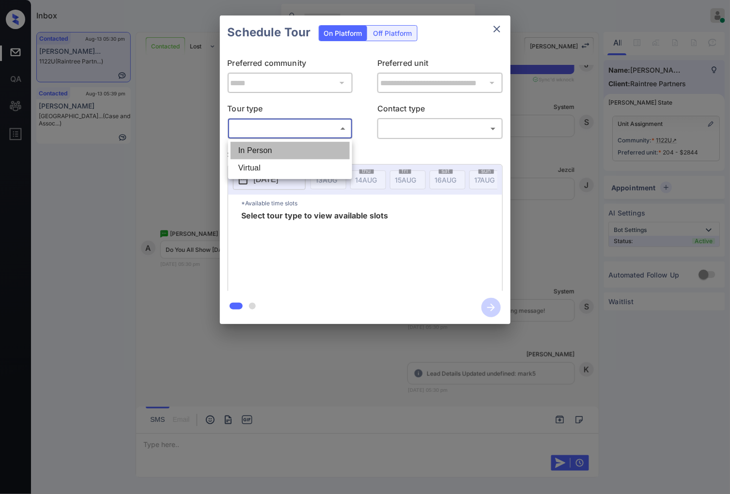
click at [275, 147] on li "In Person" at bounding box center [290, 150] width 119 height 17
type input "********"
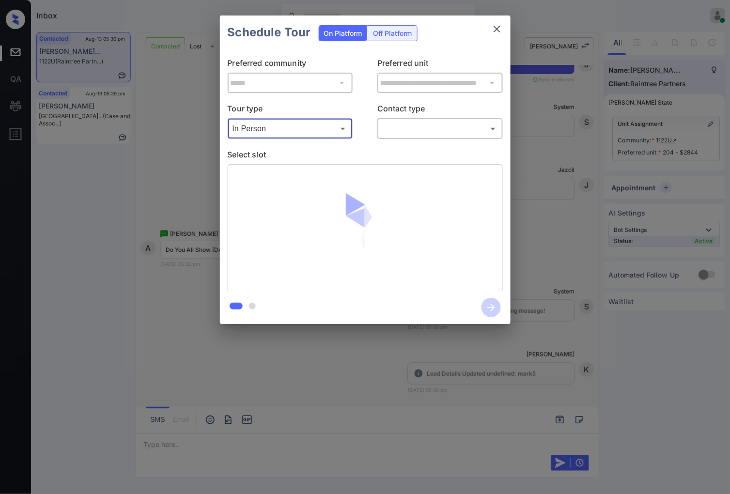
click at [441, 129] on body "Inbox [PERSON_NAME] Online Set yourself offline Set yourself on break Profile S…" at bounding box center [365, 247] width 730 height 494
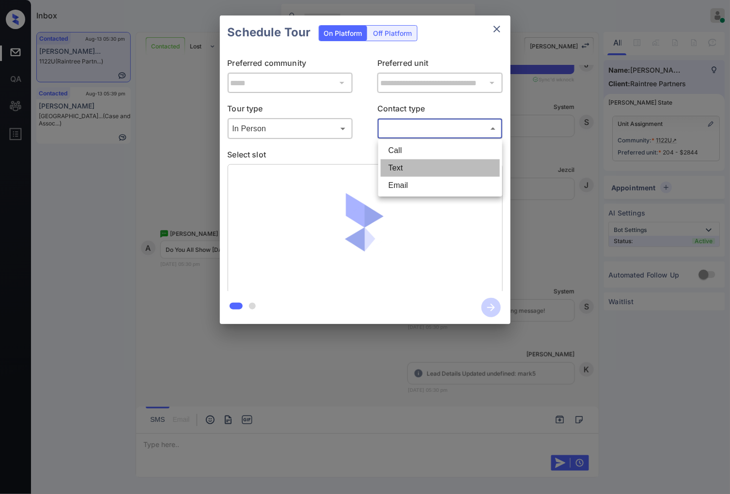
click at [429, 168] on li "Text" at bounding box center [440, 167] width 119 height 17
type input "****"
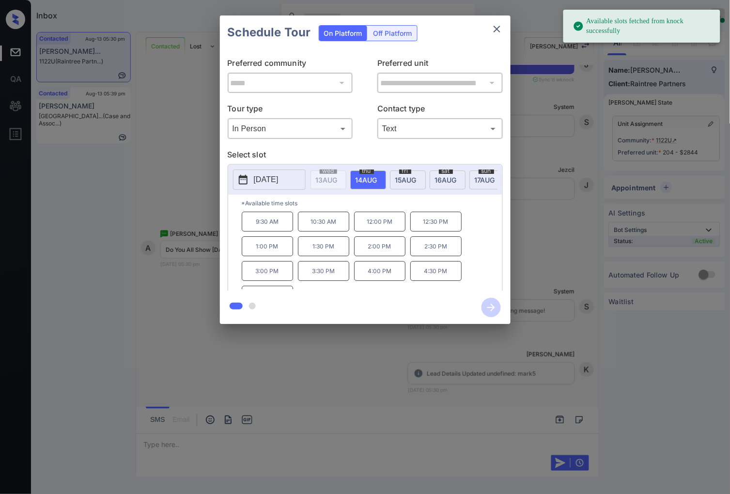
click at [338, 177] on span "[DATE]" at bounding box center [327, 180] width 22 height 8
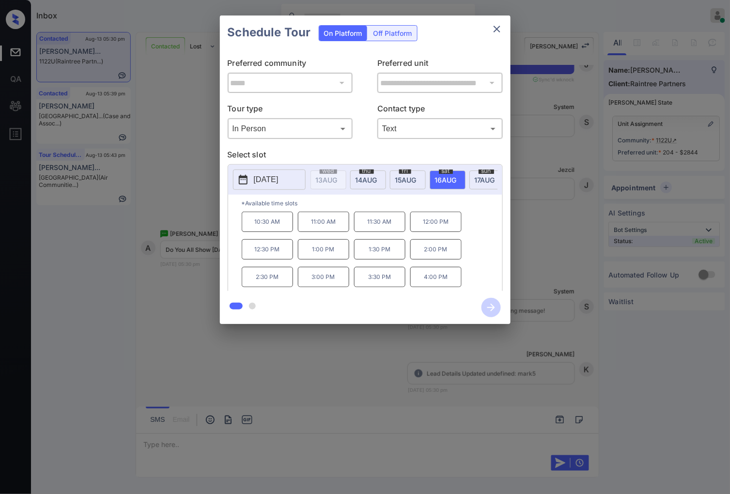
click at [189, 366] on div at bounding box center [365, 247] width 730 height 494
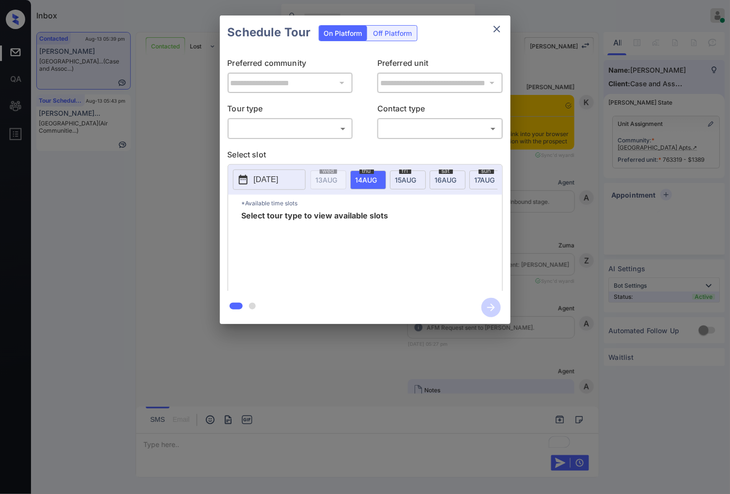
scroll to position [1325, 0]
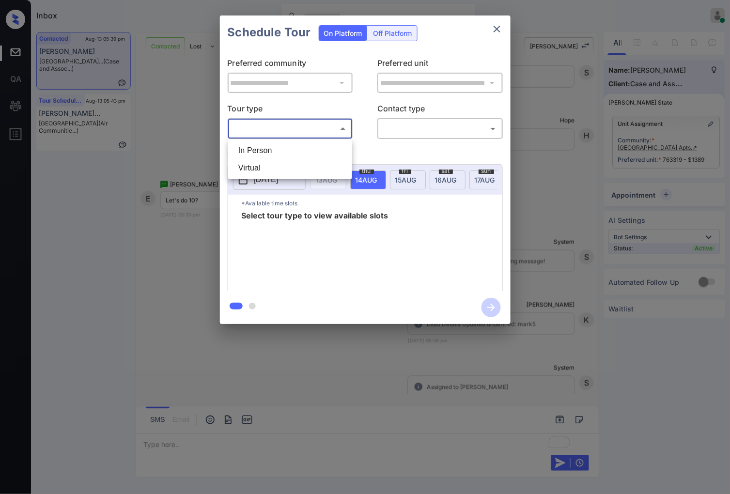
click at [341, 131] on body "Inbox [PERSON_NAME] Online Set yourself offline Set yourself on break Profile S…" at bounding box center [365, 247] width 730 height 494
click at [323, 151] on li "In Person" at bounding box center [290, 150] width 119 height 17
type input "********"
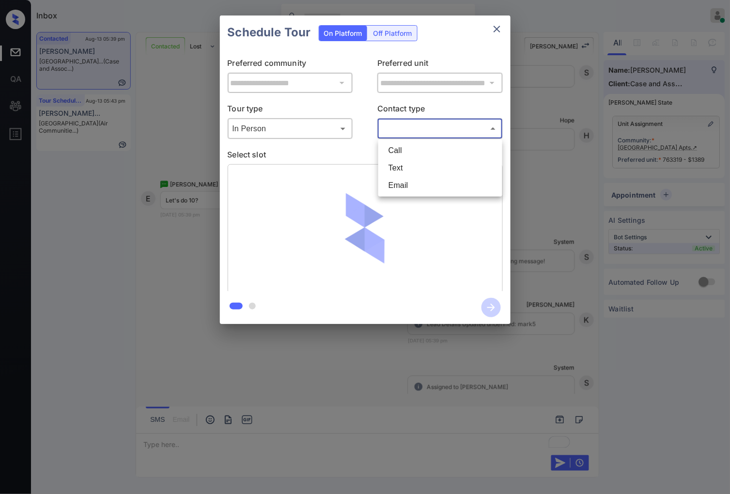
click at [416, 122] on body "Inbox [PERSON_NAME] Online Set yourself offline Set yourself on break Profile S…" at bounding box center [365, 247] width 730 height 494
click at [425, 165] on li "Text" at bounding box center [440, 167] width 119 height 17
type input "****"
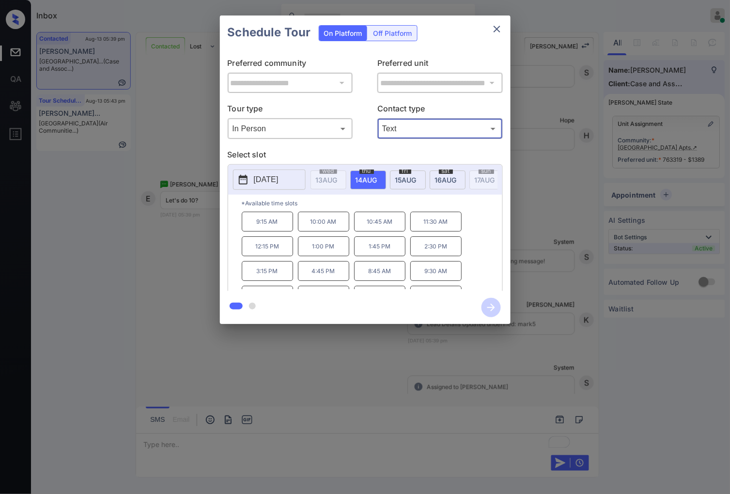
click at [321, 229] on p "10:00 AM" at bounding box center [323, 222] width 51 height 20
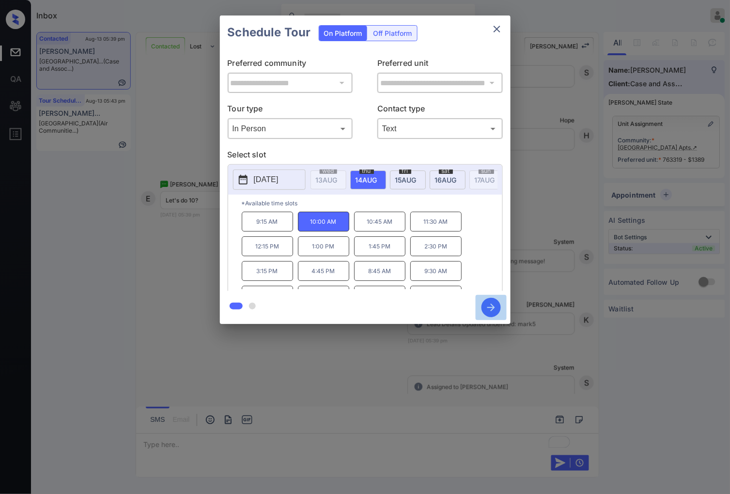
click at [488, 306] on icon "button" at bounding box center [491, 307] width 19 height 19
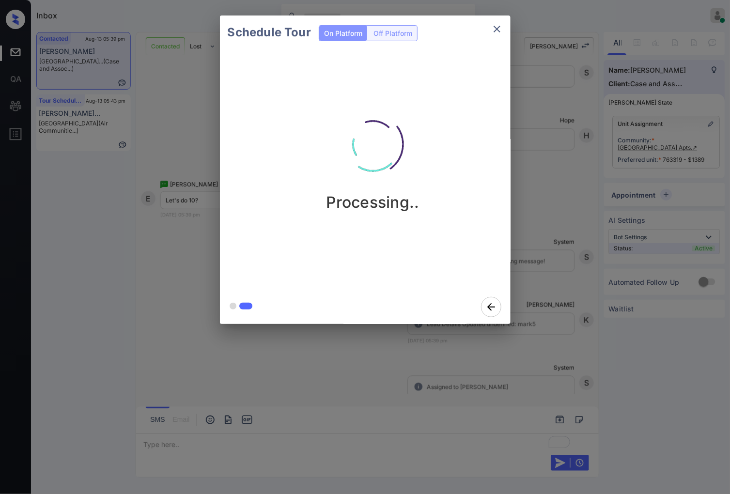
click at [495, 27] on icon "close" at bounding box center [497, 29] width 7 height 7
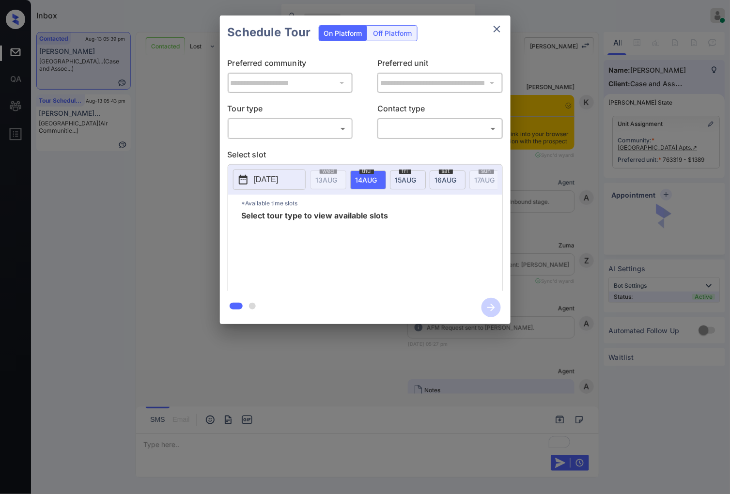
scroll to position [1443, 0]
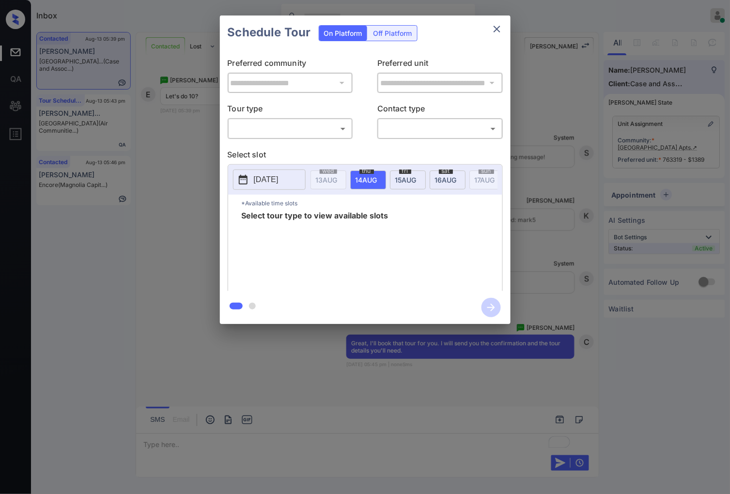
click at [301, 125] on body "Inbox [PERSON_NAME] Online Set yourself offline Set yourself on break Profile S…" at bounding box center [365, 247] width 730 height 494
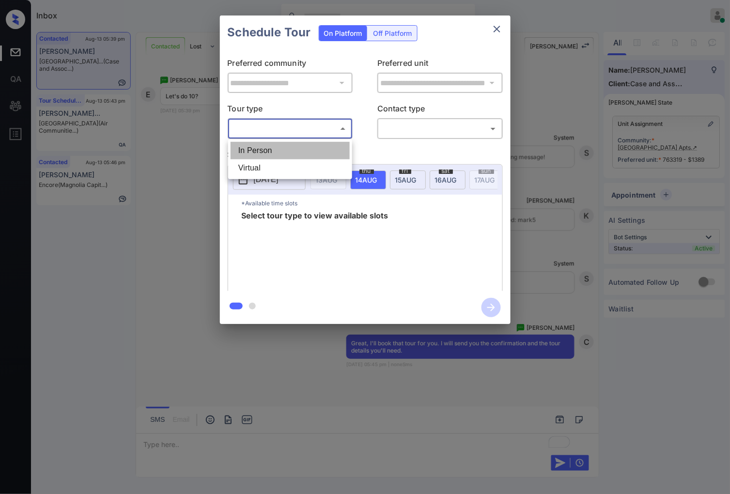
click at [308, 144] on li "In Person" at bounding box center [290, 150] width 119 height 17
type input "********"
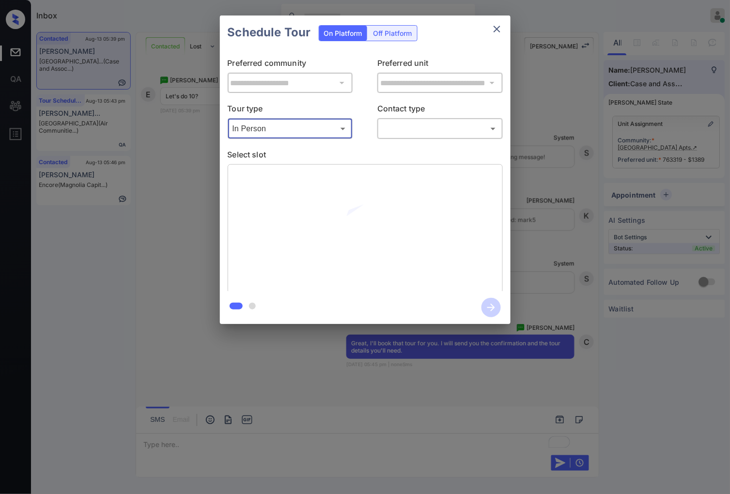
click at [435, 128] on body "Inbox [PERSON_NAME] Online Set yourself offline Set yourself on break Profile S…" at bounding box center [365, 247] width 730 height 494
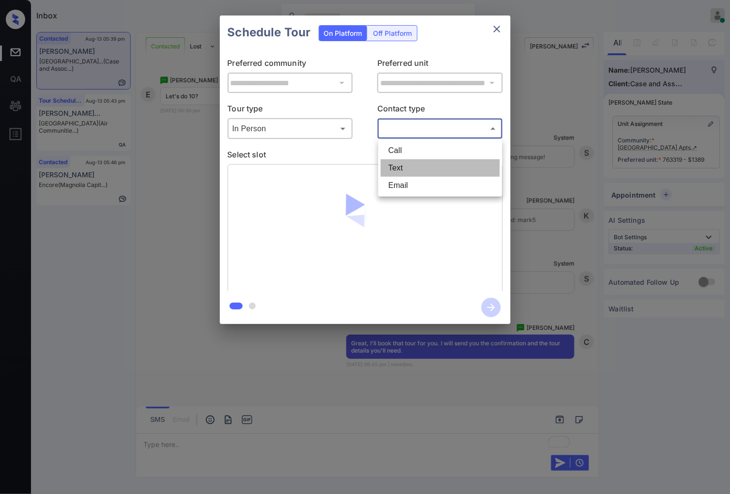
click at [437, 165] on li "Text" at bounding box center [440, 167] width 119 height 17
type input "****"
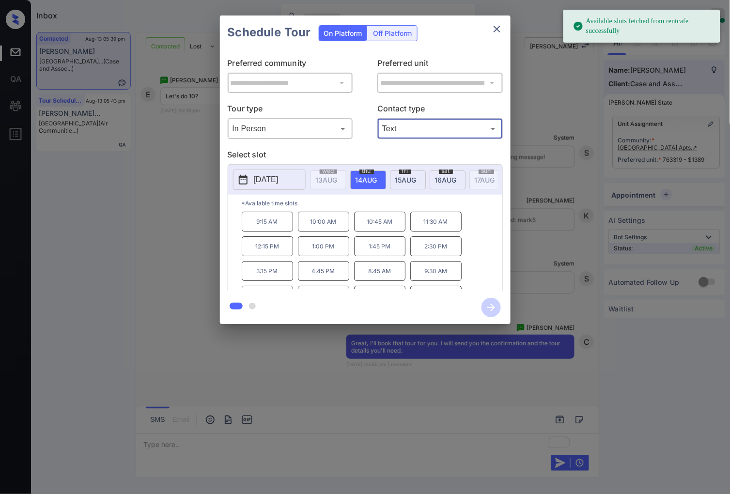
click at [338, 178] on span "[DATE]" at bounding box center [327, 180] width 22 height 8
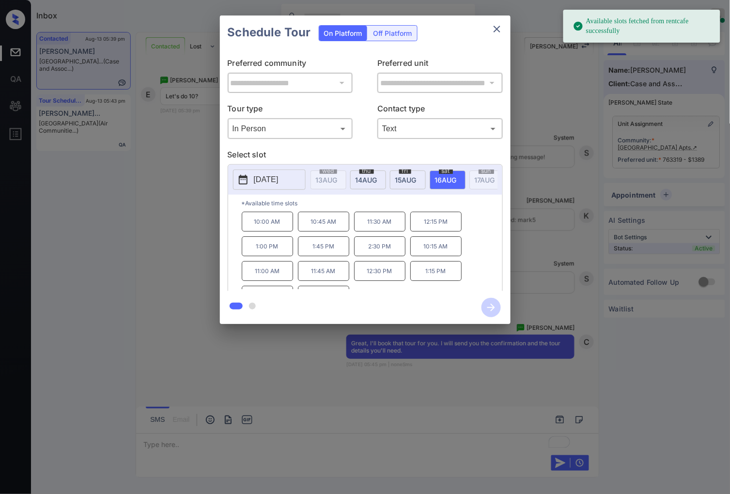
click at [275, 232] on p "10:00 AM" at bounding box center [267, 222] width 51 height 20
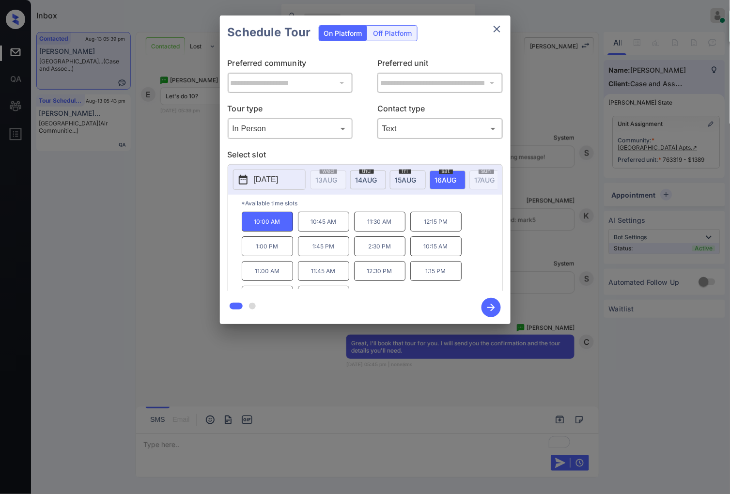
click at [490, 307] on icon "button" at bounding box center [491, 308] width 8 height 8
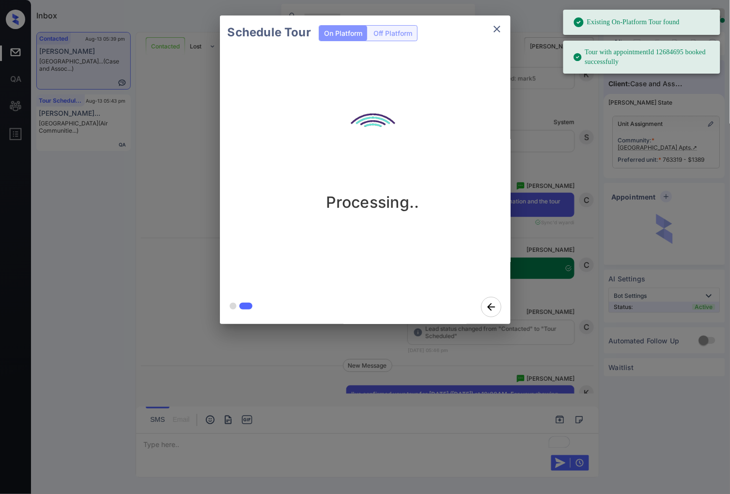
scroll to position [1881, 0]
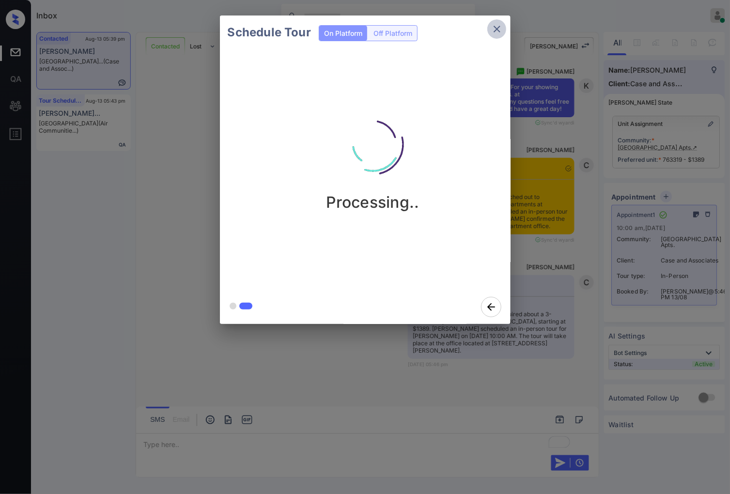
click at [497, 31] on icon "close" at bounding box center [497, 29] width 12 height 12
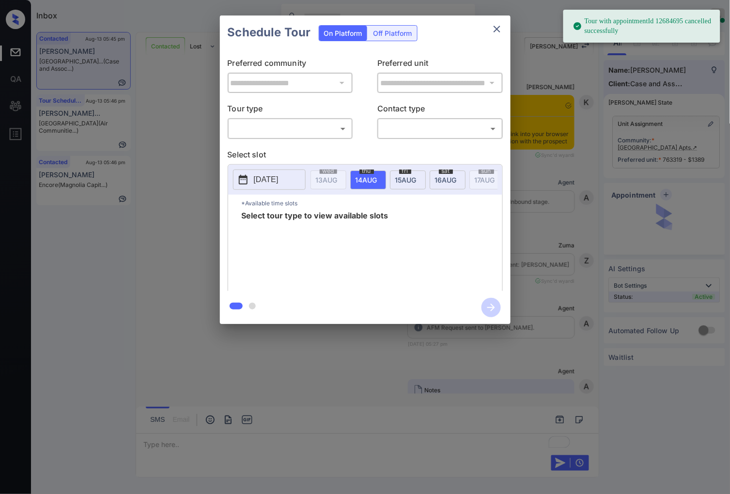
scroll to position [2708, 0]
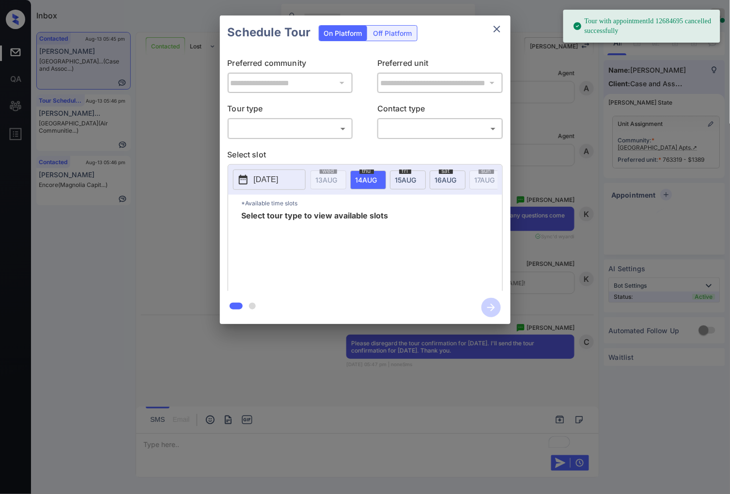
click at [352, 125] on div "​ ​" at bounding box center [291, 128] width 126 height 21
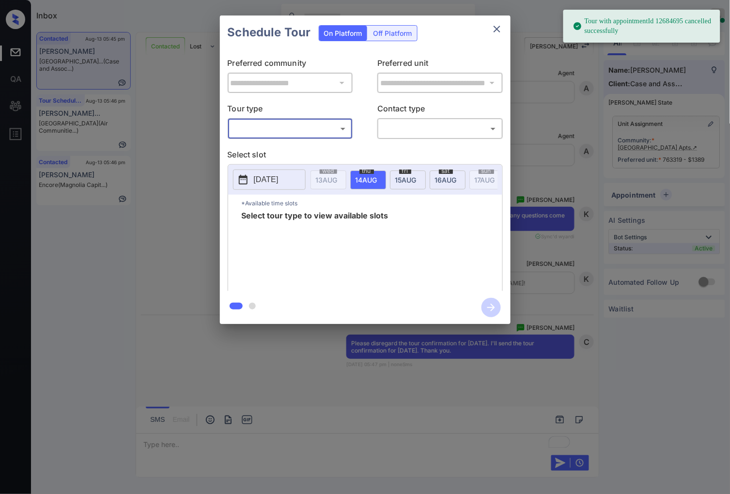
click at [346, 125] on body "Tour with appointmentId 12684695 cancelled successfully Inbox [PERSON_NAME] Onl…" at bounding box center [365, 247] width 730 height 494
click at [336, 153] on li "In Person" at bounding box center [290, 150] width 119 height 17
type input "********"
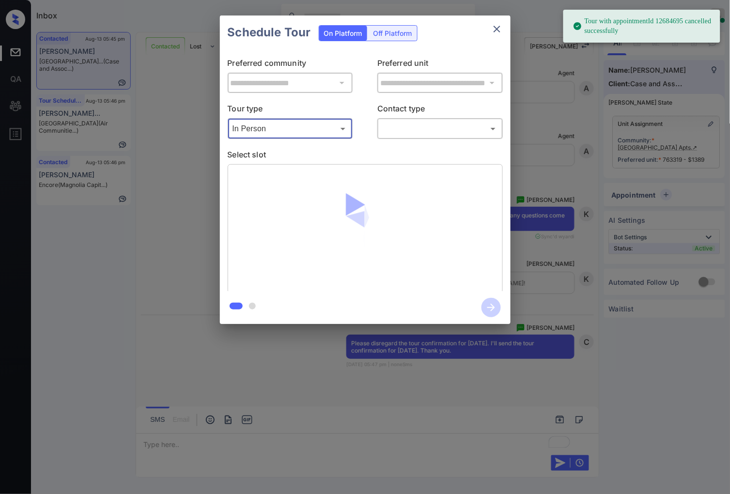
click at [401, 130] on body "Tour with appointmentId 12684695 cancelled successfully Inbox [PERSON_NAME] Onl…" at bounding box center [365, 247] width 730 height 494
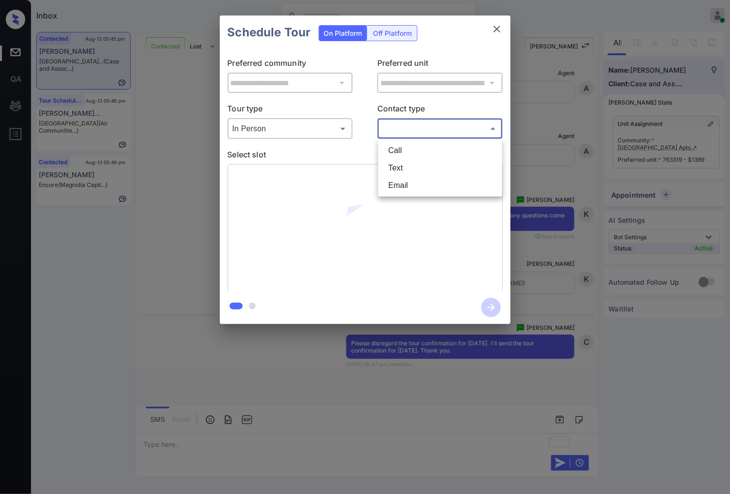
click at [408, 171] on li "Text" at bounding box center [440, 167] width 119 height 17
type input "****"
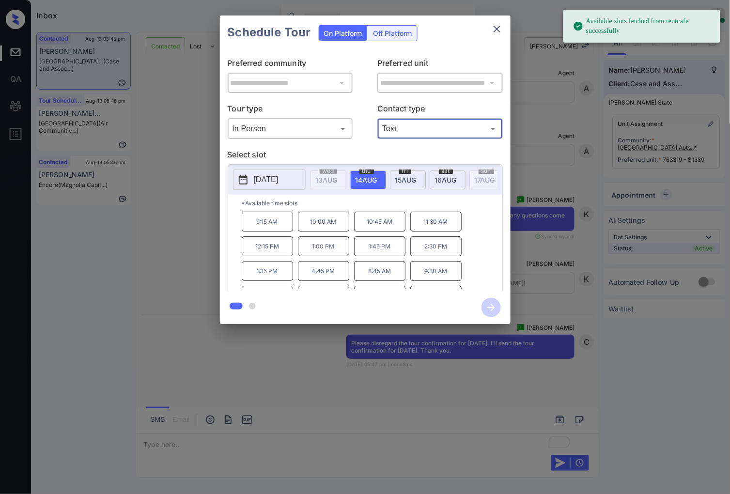
click at [338, 176] on span "[DATE]" at bounding box center [327, 180] width 22 height 8
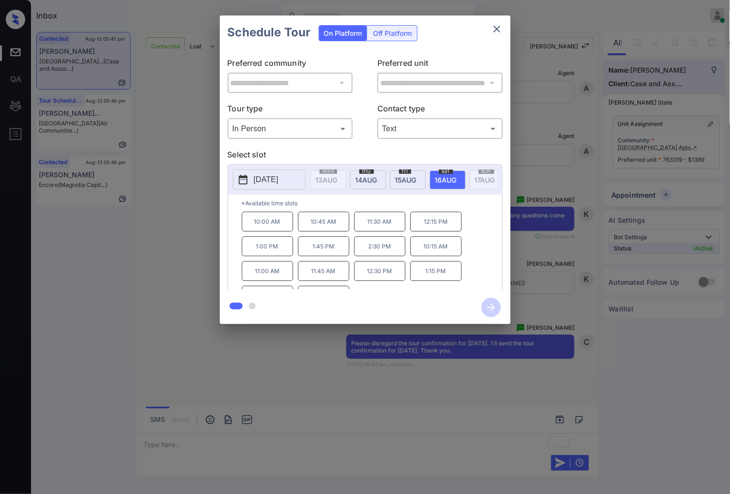
click at [272, 229] on p "10:00 AM" at bounding box center [267, 222] width 51 height 20
click at [488, 311] on icon "button" at bounding box center [491, 307] width 19 height 19
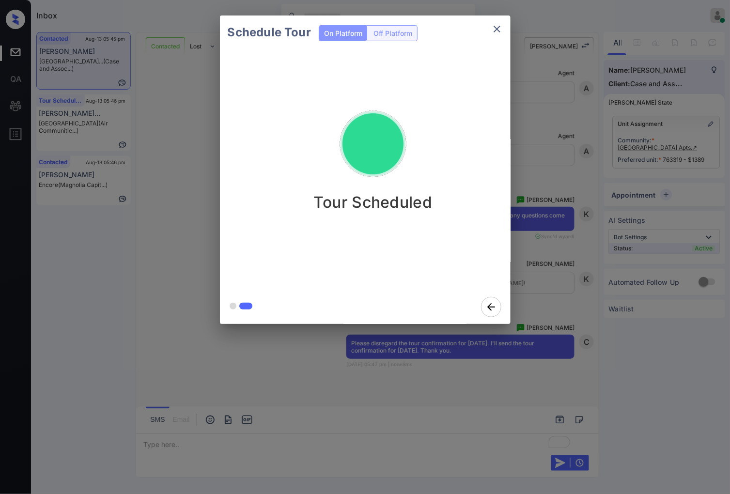
click at [546, 236] on div "Schedule Tour On Platform Off Platform Tour Scheduled" at bounding box center [365, 170] width 730 height 340
